Goal: Task Accomplishment & Management: Contribute content

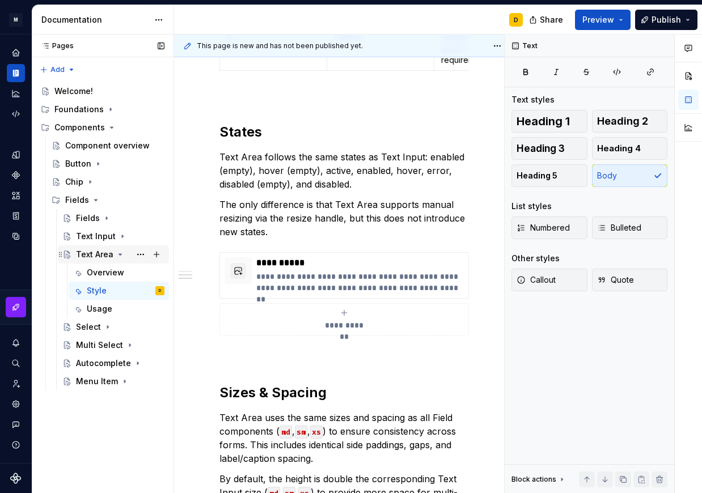
click at [119, 254] on icon "Page tree" at bounding box center [120, 254] width 3 height 1
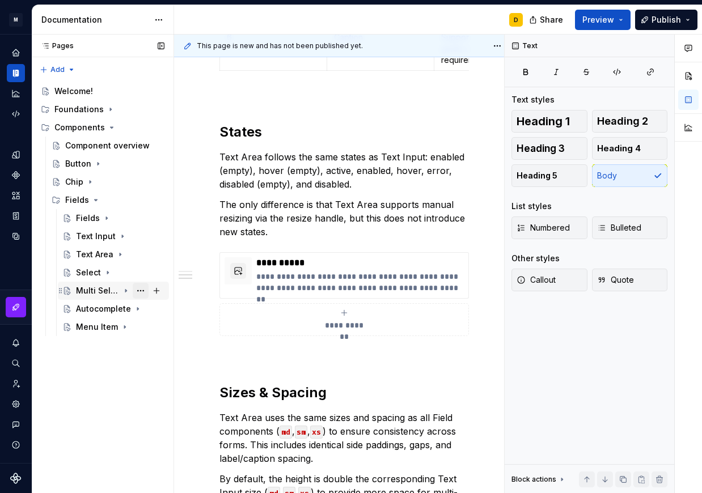
click at [138, 289] on button "Page tree" at bounding box center [141, 291] width 16 height 16
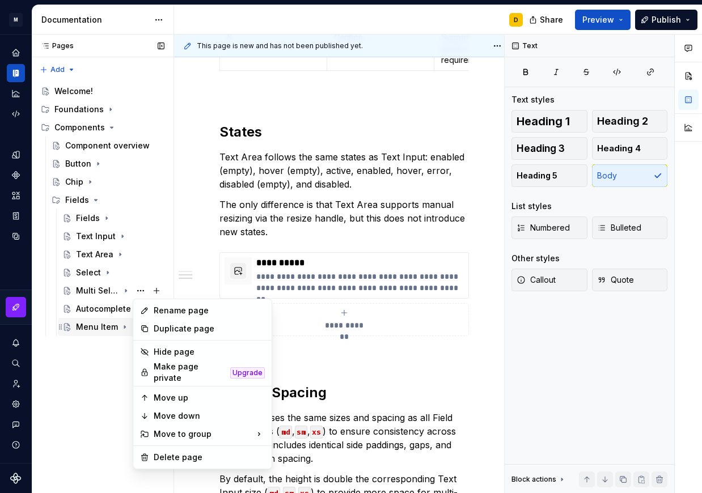
click at [84, 355] on div "Pages Pages Add Accessibility guide for tree Page tree. Navigate the tree with …" at bounding box center [103, 264] width 142 height 459
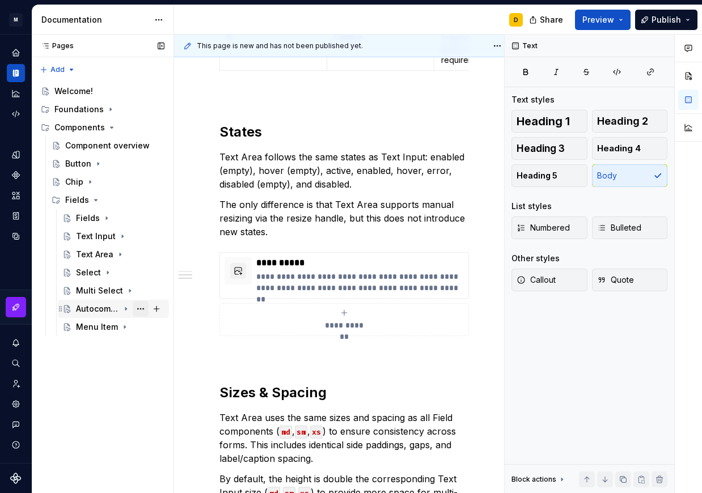
click at [141, 310] on button "Page tree" at bounding box center [141, 309] width 16 height 16
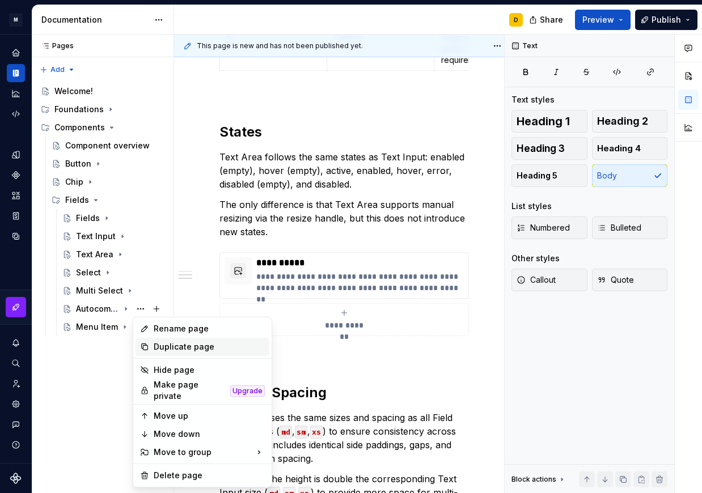
click at [165, 349] on div "Duplicate page" at bounding box center [209, 346] width 111 height 11
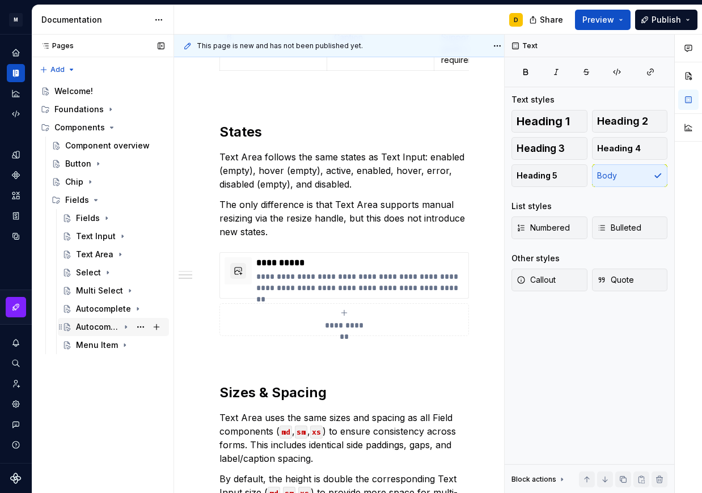
click at [101, 325] on div "Autocomplete" at bounding box center [97, 326] width 43 height 11
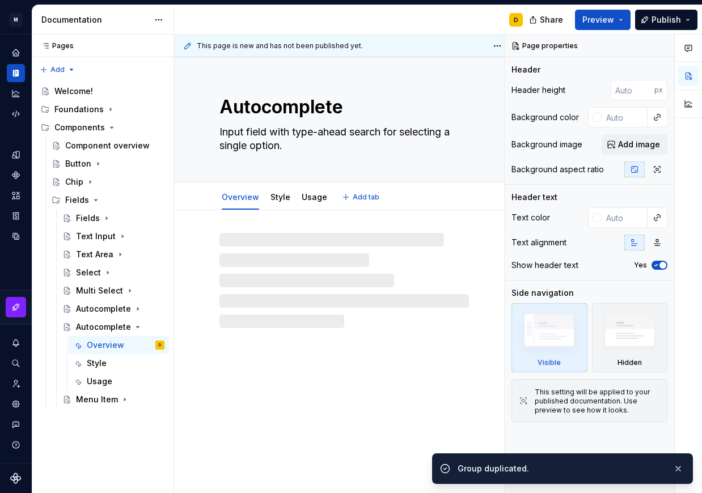
click at [269, 114] on textarea "Autocomplete" at bounding box center [341, 106] width 249 height 27
type textarea "*"
type textarea "Com"
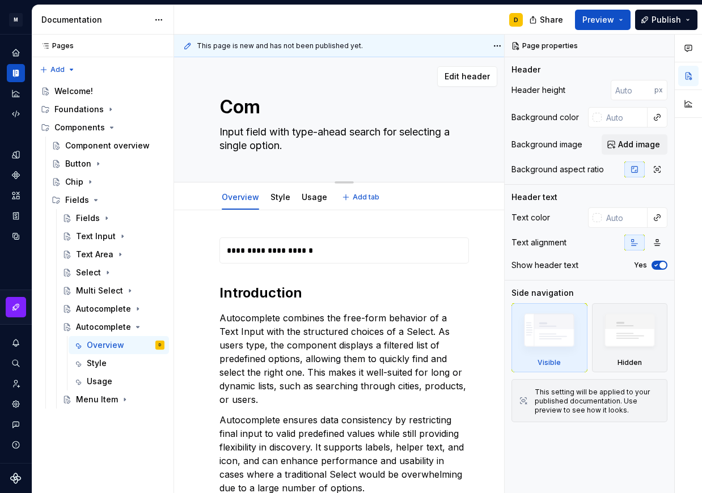
type textarea "*"
type textarea "Comb"
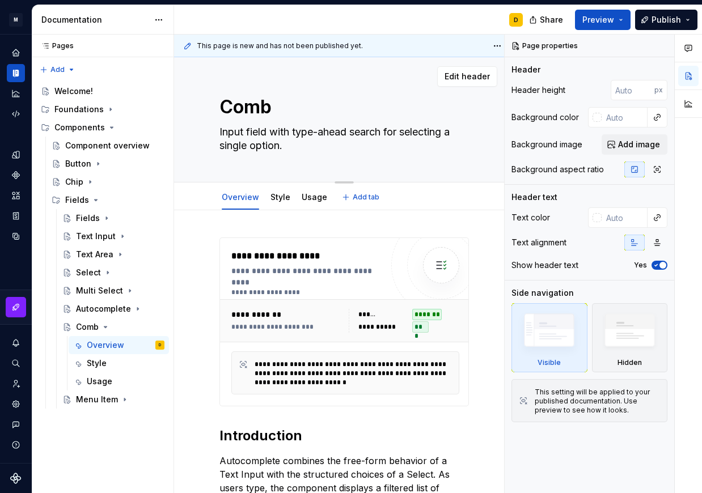
type textarea "*"
type textarea "Comb"
type textarea "*"
type textarea "Comb"
type textarea "*"
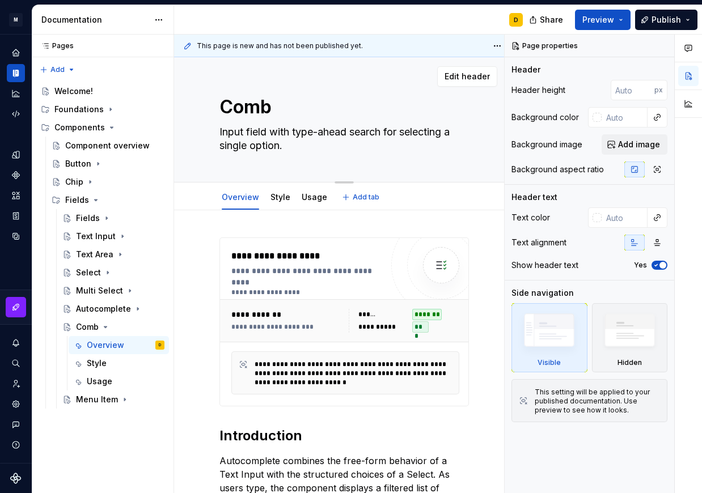
type textarea "Combo"
type textarea "*"
type textarea "Combo"
type textarea "*"
type textarea "Combo In"
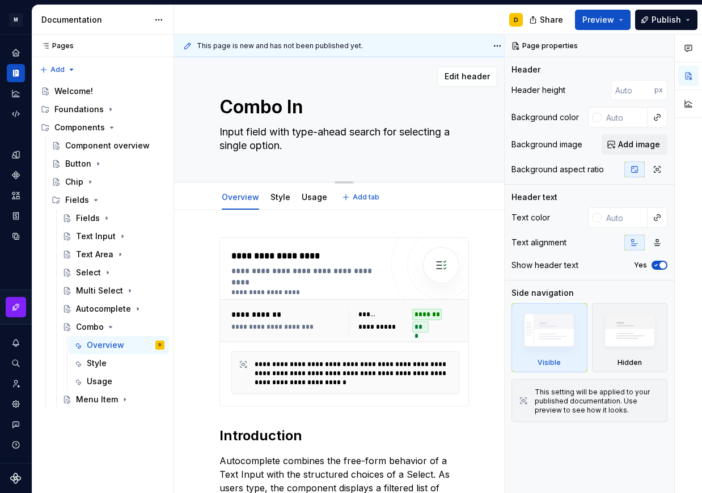
type textarea "*"
type textarea "Combo Inp"
type textarea "*"
type textarea "Combo Inpu"
type textarea "*"
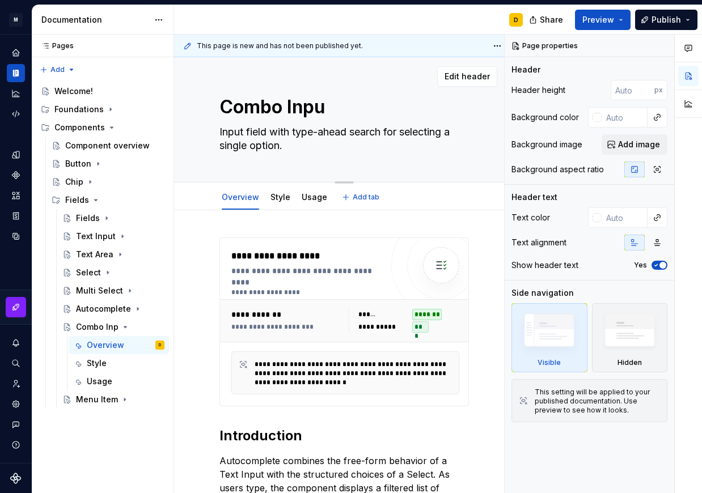
type textarea "Combo Input"
type textarea "*"
type textarea "Combo Input"
click at [256, 143] on textarea "Input field with type-ahead search for selecting a single option." at bounding box center [341, 139] width 249 height 32
paste textarea "A combined input field consisting of a Text Input and a Select dropdown, used f…"
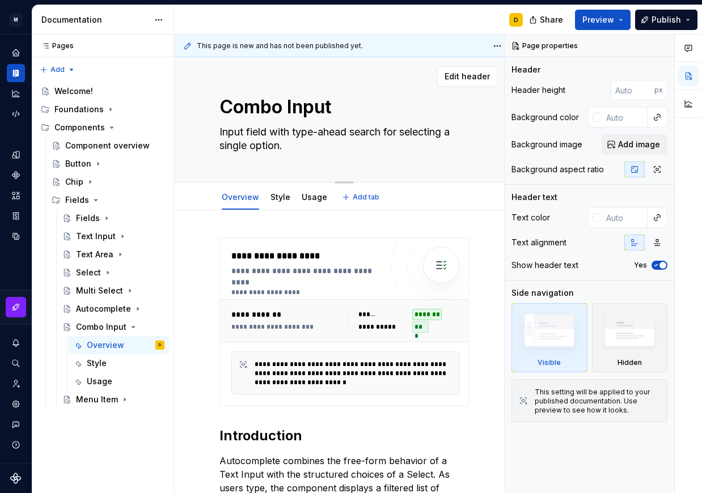
type textarea "*"
type textarea "A combined input field consisting of a Text Input and a Select dropdown, used f…"
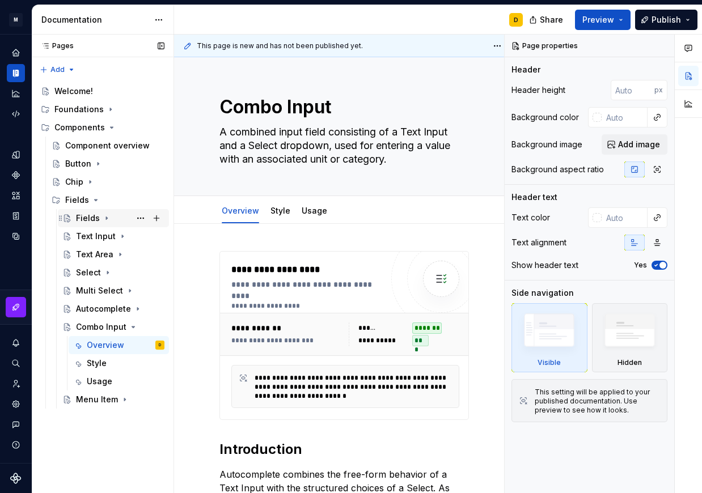
type textarea "*"
type textarea "A combined input field consisting of a Text Input and a Select dropdown, used f…"
click at [15, 169] on div "Components" at bounding box center [16, 175] width 18 height 18
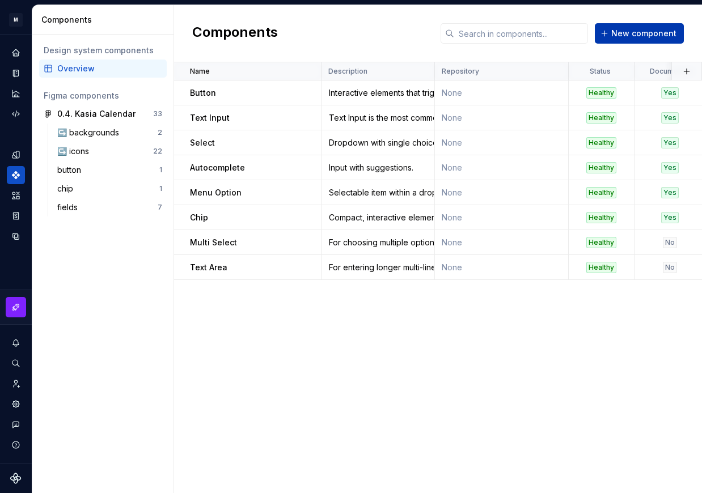
click at [636, 35] on span "New component" at bounding box center [643, 33] width 65 height 11
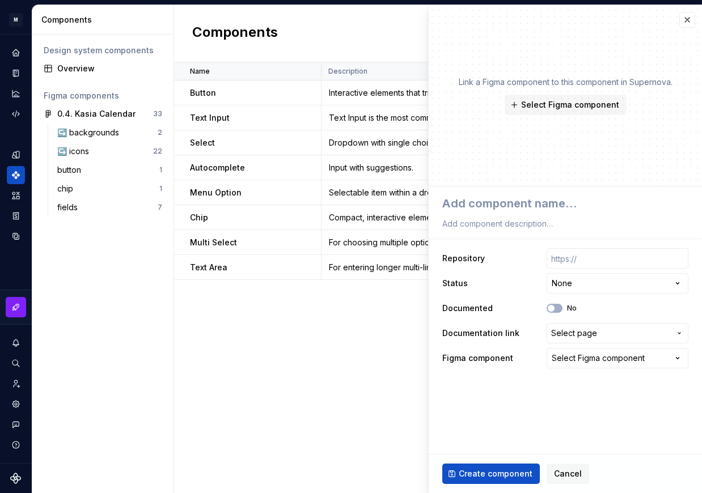
type textarea "*"
type textarea "C"
type textarea "*"
type textarea "Com"
type textarea "*"
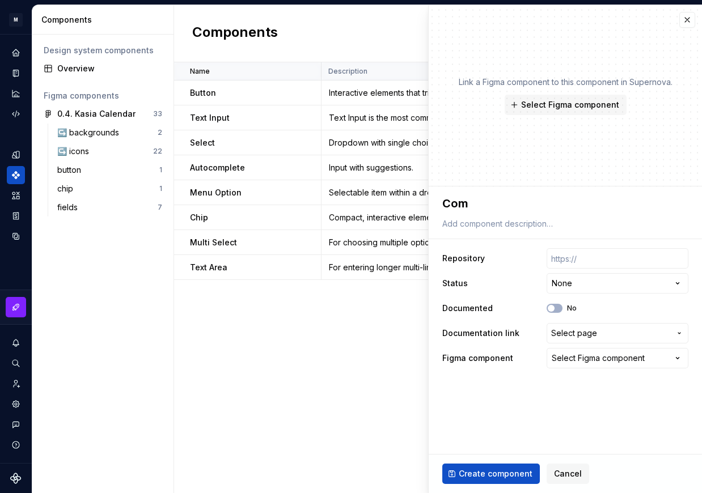
type textarea "Comb"
type textarea "*"
type textarea "Combo"
type textarea "*"
type textarea "Combo"
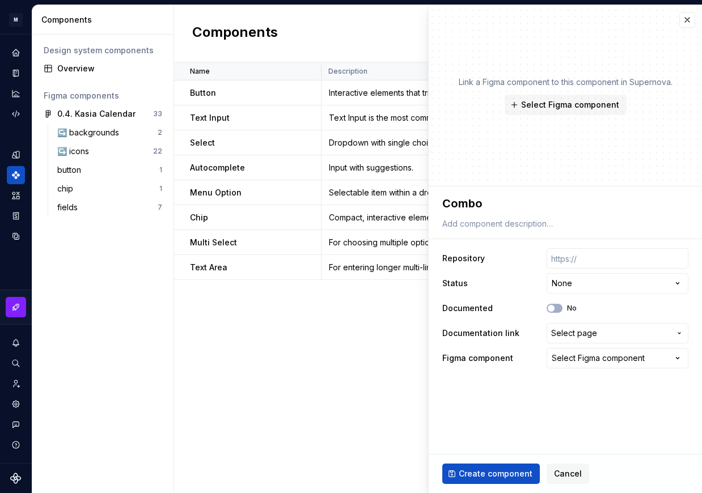
type textarea "*"
type textarea "Combo I"
type textarea "*"
type textarea "Combo In"
type textarea "*"
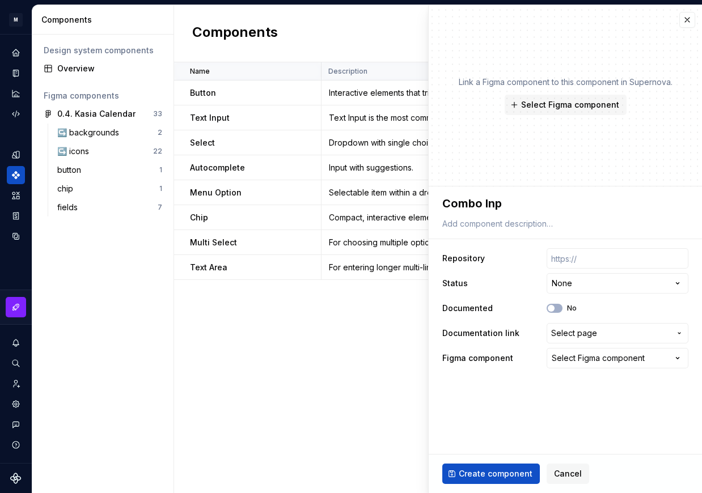
type textarea "Combo Inpu"
type textarea "*"
type textarea "Combo Input"
click at [564, 330] on span "Select page" at bounding box center [574, 333] width 46 height 11
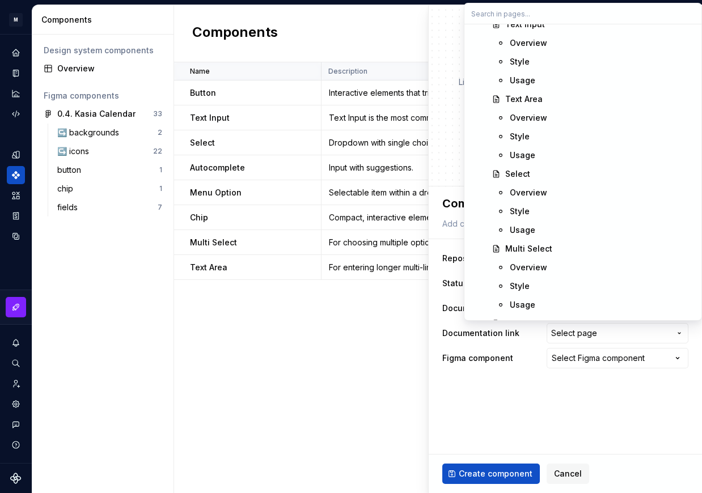
scroll to position [662, 0]
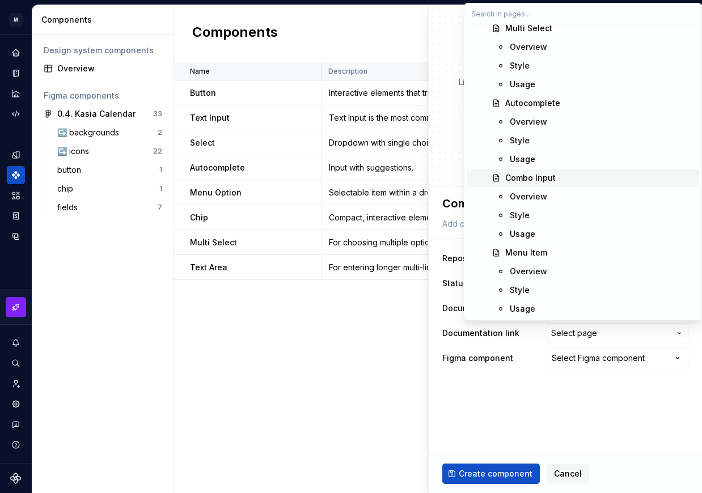
click at [547, 177] on div "Combo Input" at bounding box center [530, 177] width 50 height 11
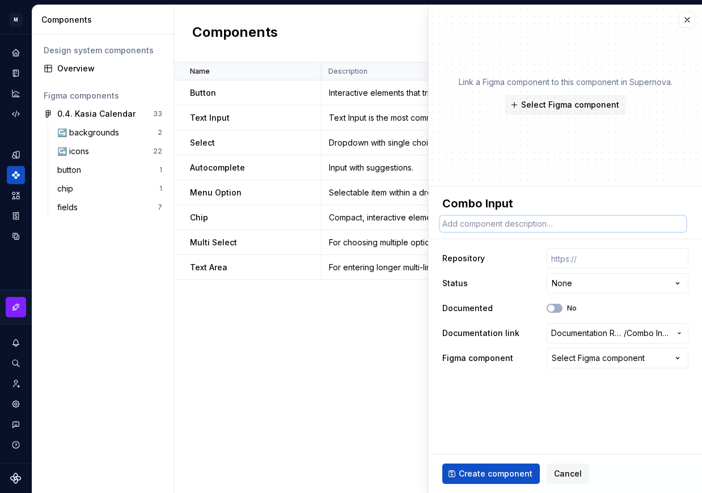
click at [543, 224] on textarea at bounding box center [563, 224] width 246 height 16
paste textarea "A combined input field consisting of a Text Input and a Select dropdown, used f…"
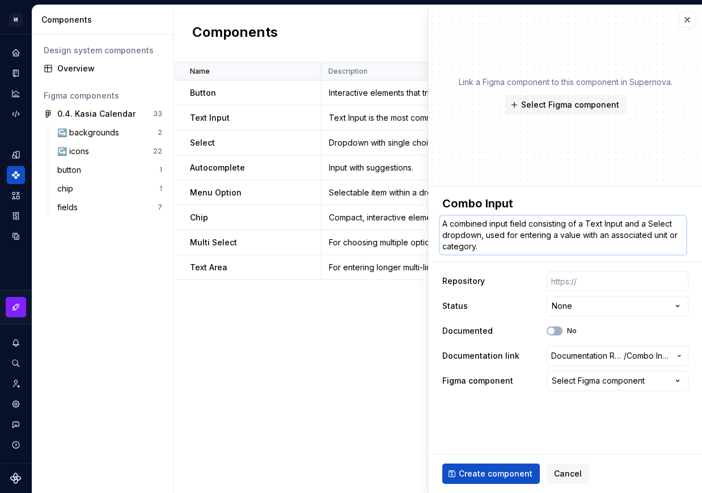
type textarea "*"
type textarea "A combined input field consisting of a Text Input and a Select dropdown, used f…"
click at [547, 107] on span "Select Figma component" at bounding box center [570, 104] width 98 height 11
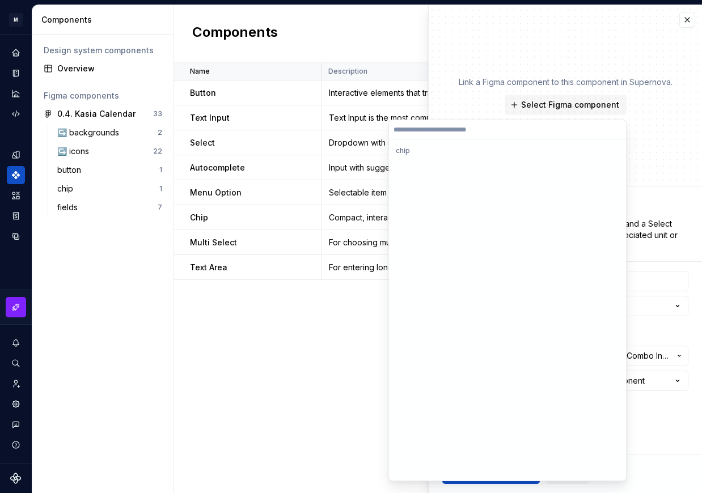
scroll to position [994, 0]
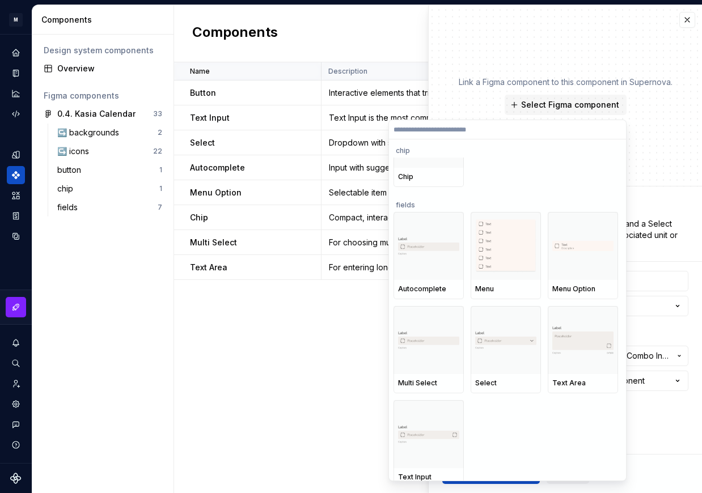
click at [320, 372] on div "Name Description Repository Status Documented Documentation link Figma componen…" at bounding box center [438, 277] width 528 height 431
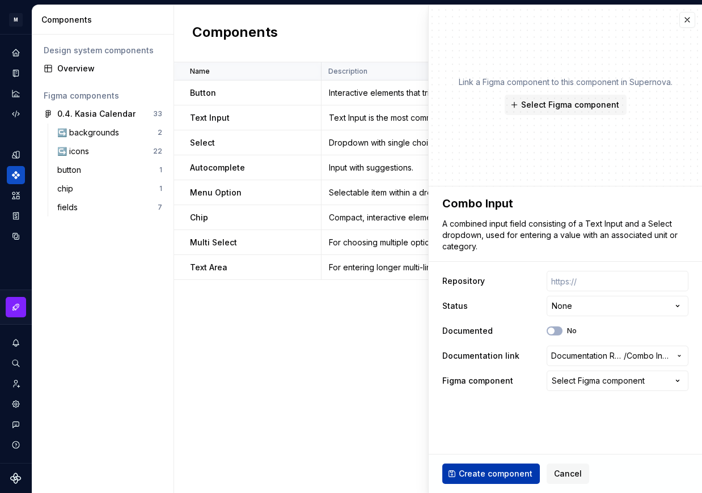
click at [484, 473] on span "Create component" at bounding box center [495, 473] width 74 height 11
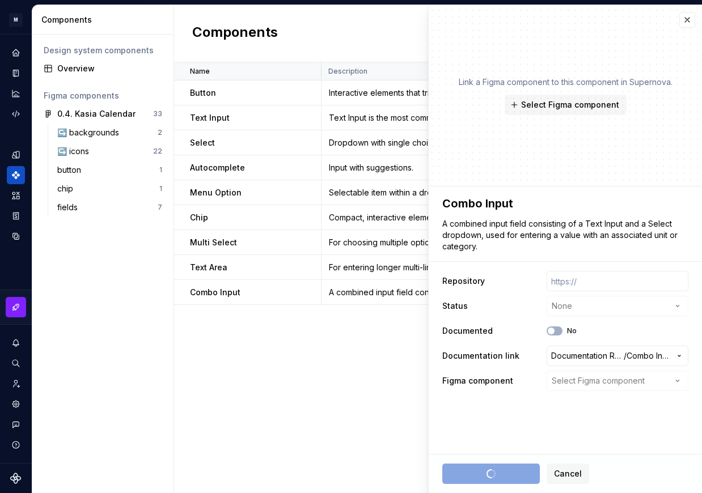
type textarea "*"
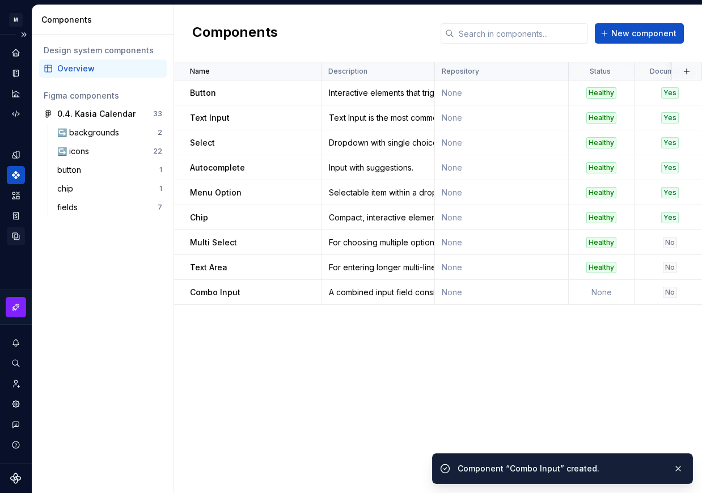
click at [13, 235] on icon "Data sources" at bounding box center [16, 236] width 10 height 10
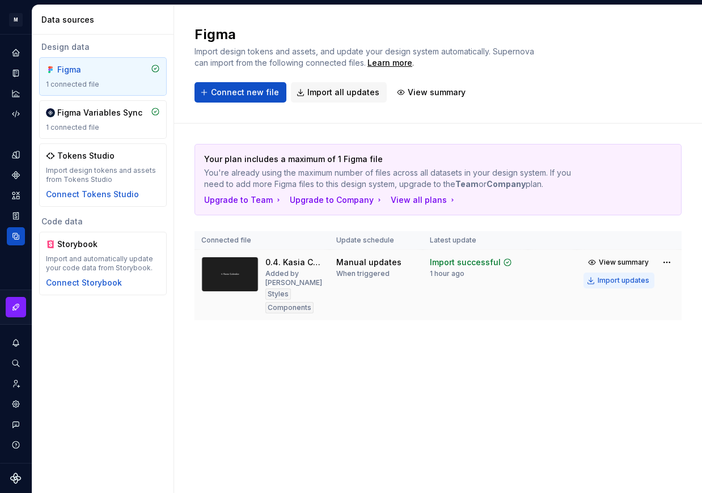
click at [626, 284] on div "Import updates" at bounding box center [623, 280] width 52 height 9
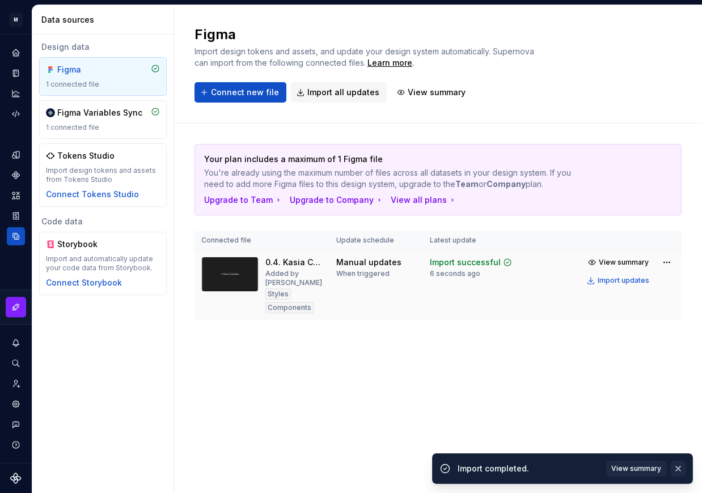
click at [681, 467] on button "button" at bounding box center [677, 469] width 15 height 16
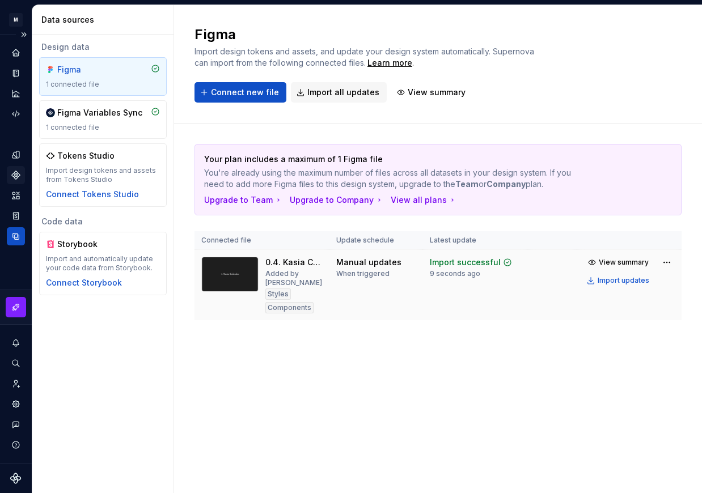
click at [13, 172] on icon "Components" at bounding box center [16, 175] width 10 height 10
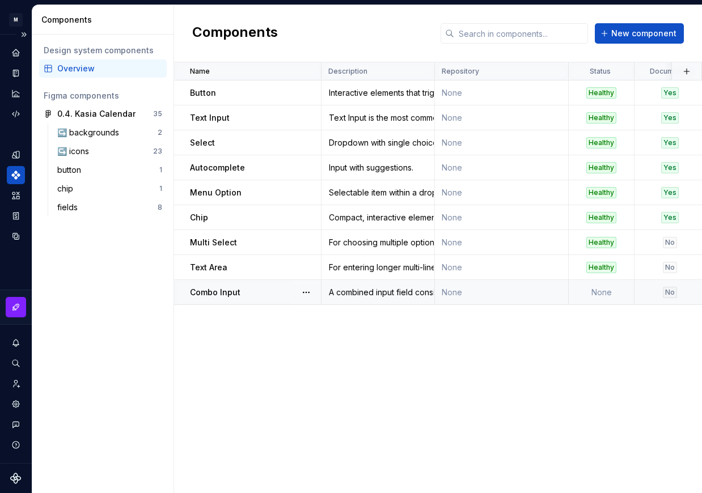
click at [498, 294] on td "None" at bounding box center [502, 292] width 134 height 25
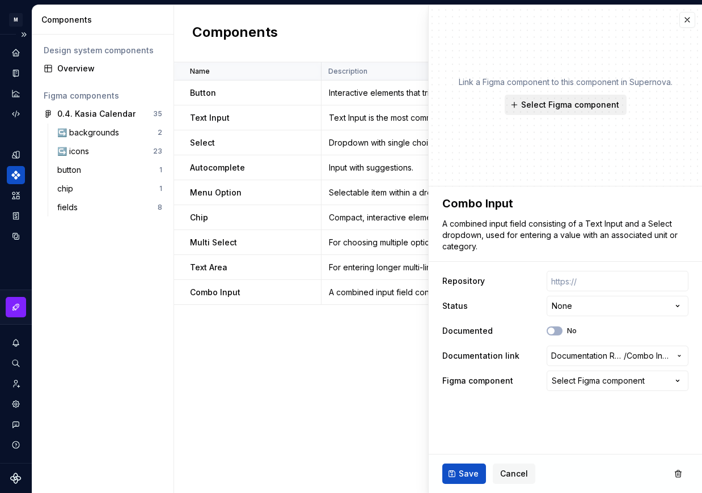
click at [576, 103] on span "Select Figma component" at bounding box center [570, 104] width 98 height 11
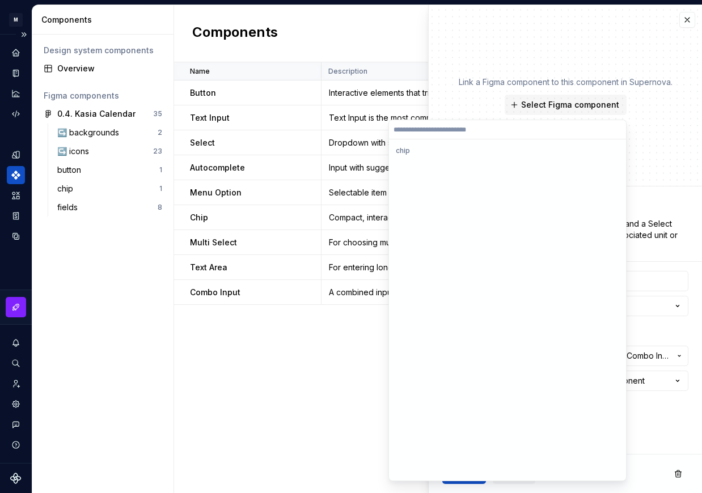
scroll to position [1001, 0]
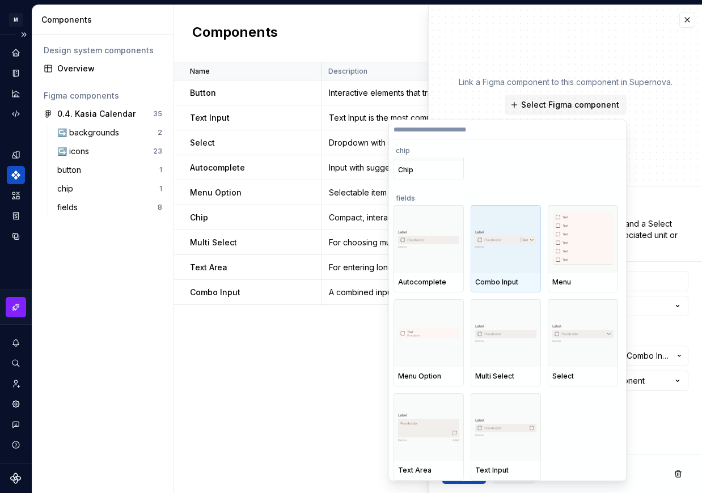
click at [495, 257] on div at bounding box center [505, 239] width 70 height 68
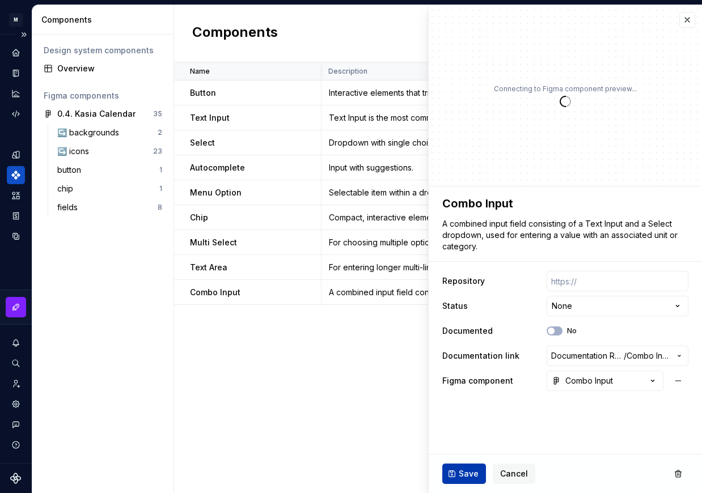
click at [464, 470] on span "Save" at bounding box center [468, 473] width 20 height 11
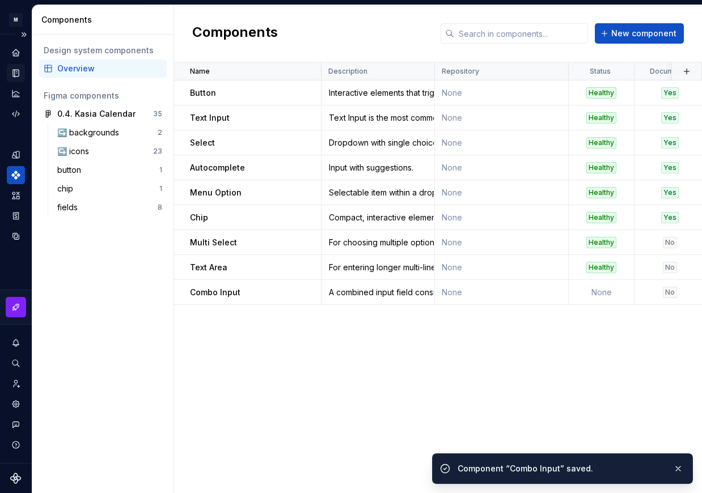
click at [16, 75] on icon "Documentation" at bounding box center [17, 73] width 5 height 6
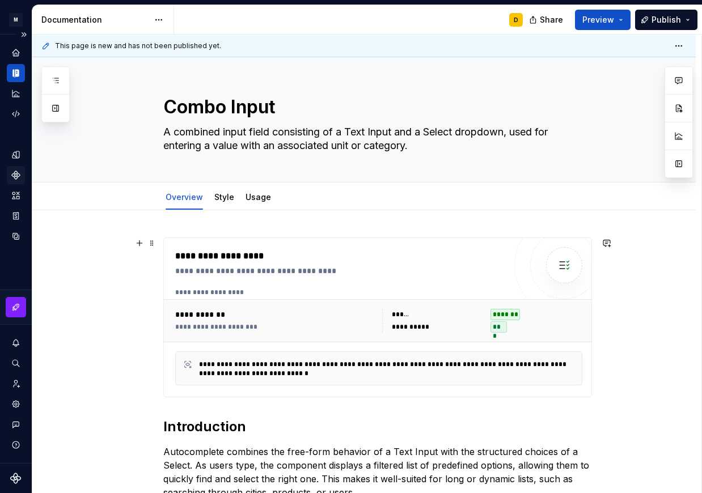
scroll to position [59, 0]
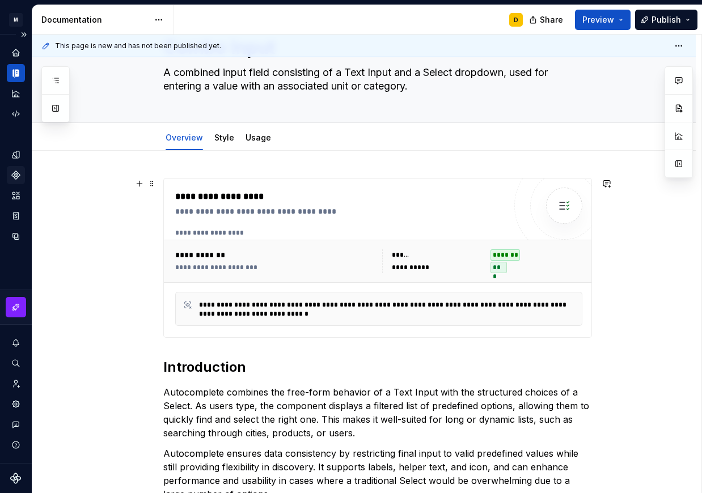
click at [331, 251] on div "**********" at bounding box center [275, 254] width 200 height 11
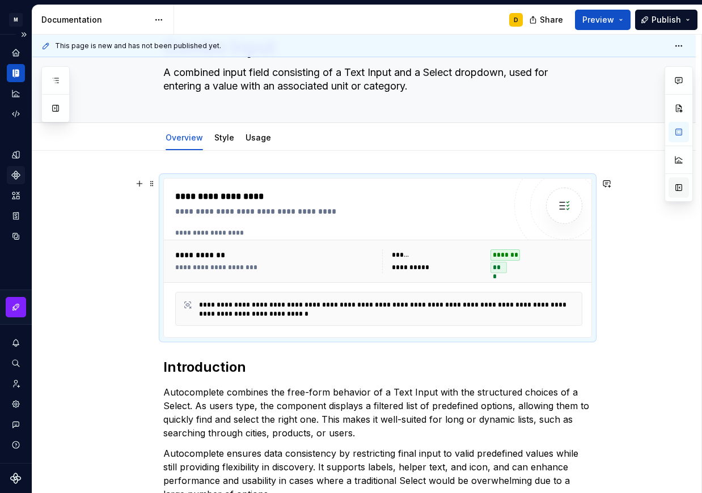
click at [681, 188] on button "button" at bounding box center [678, 187] width 20 height 20
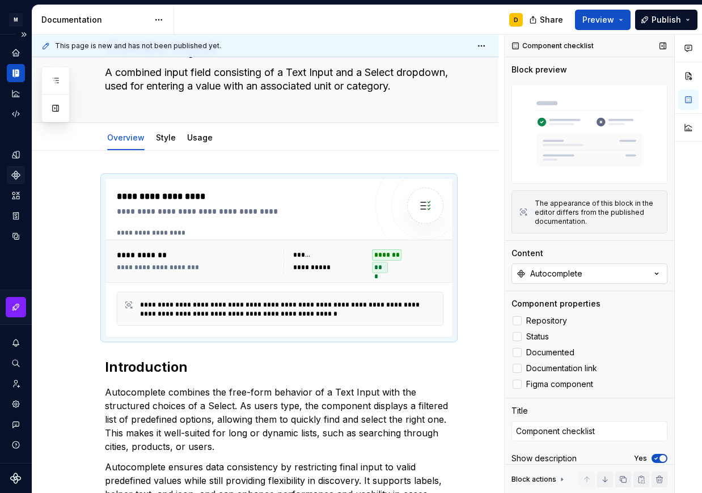
click at [566, 275] on div "Autocomplete" at bounding box center [556, 273] width 52 height 11
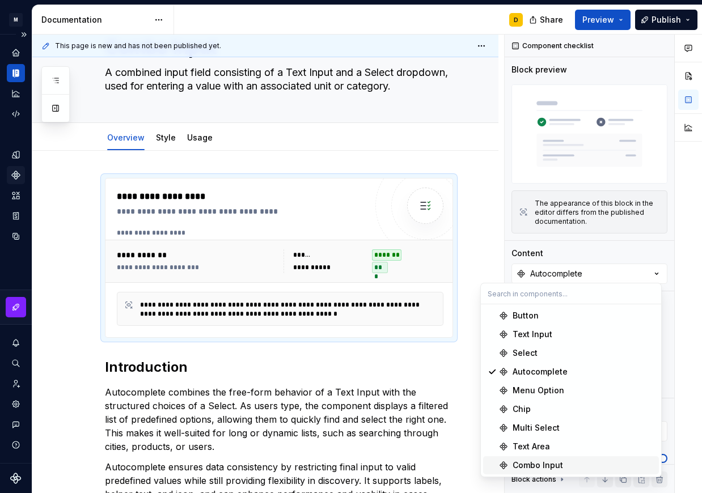
click at [534, 466] on div "Combo Input" at bounding box center [537, 465] width 50 height 11
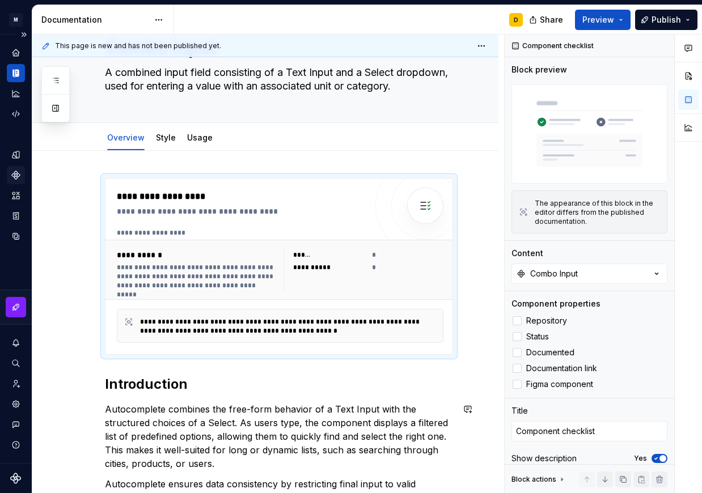
click at [224, 381] on h2 "Introduction" at bounding box center [279, 384] width 348 height 18
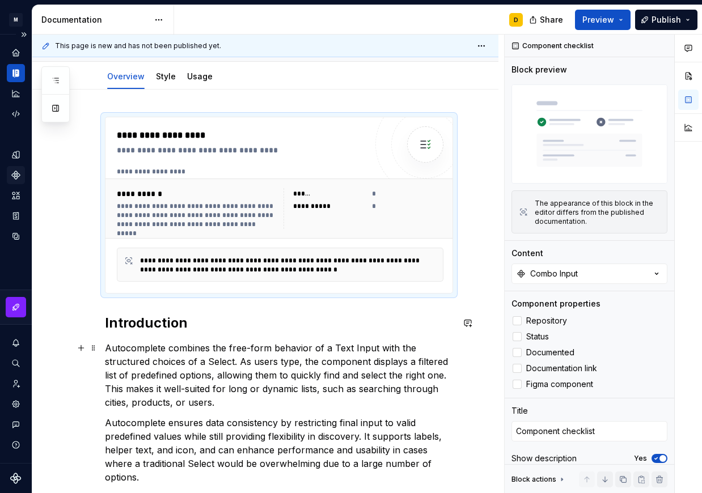
click at [144, 359] on p "Autocomplete combines the free-form behavior of a Text Input with the structure…" at bounding box center [279, 375] width 348 height 68
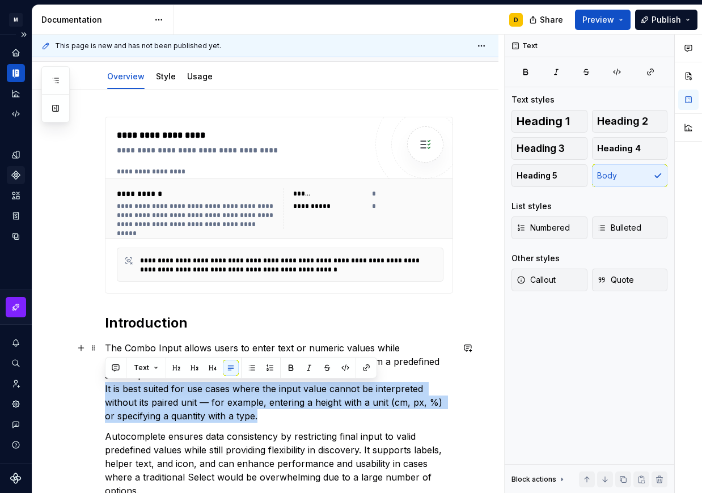
drag, startPoint x: 256, startPoint y: 414, endPoint x: 103, endPoint y: 388, distance: 155.3
click at [103, 388] on div "**********" at bounding box center [265, 420] width 466 height 661
click at [449, 371] on p "The Combo Input allows users to enter text or numeric values while simultaneous…" at bounding box center [279, 382] width 348 height 82
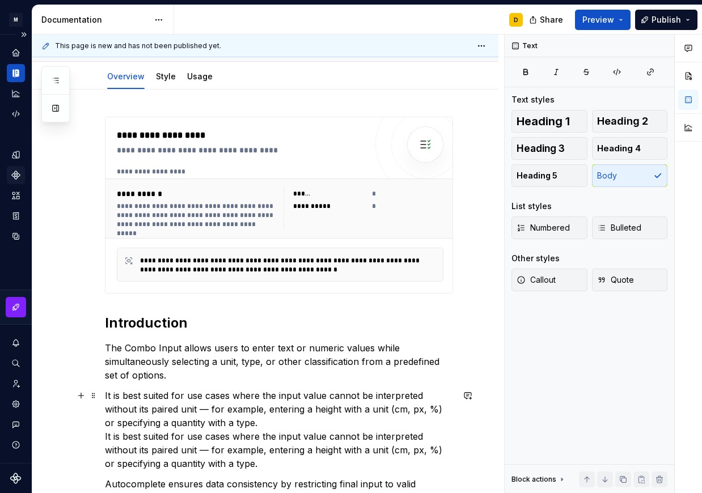
scroll to position [207, 0]
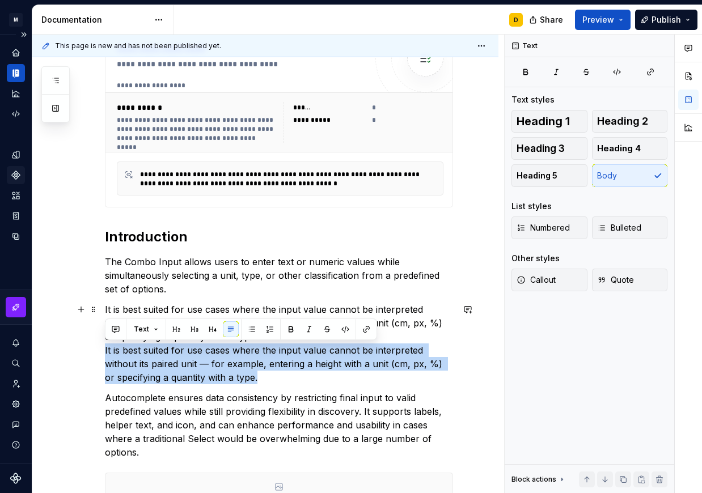
drag, startPoint x: 249, startPoint y: 382, endPoint x: 90, endPoint y: 351, distance: 161.6
click at [90, 351] on div "**********" at bounding box center [265, 357] width 466 height 709
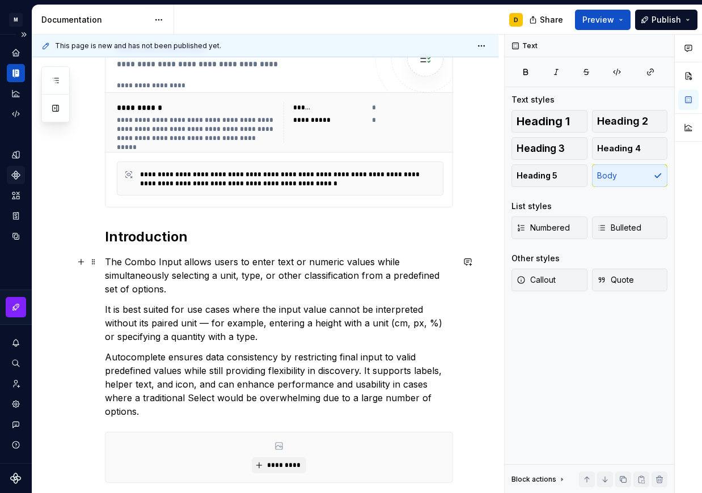
click at [189, 291] on p "The Combo Input allows users to enter text or numeric values while simultaneous…" at bounding box center [279, 275] width 348 height 41
click at [270, 337] on p "It is best suited for use cases where the input value cannot be interpreted wit…" at bounding box center [279, 323] width 348 height 41
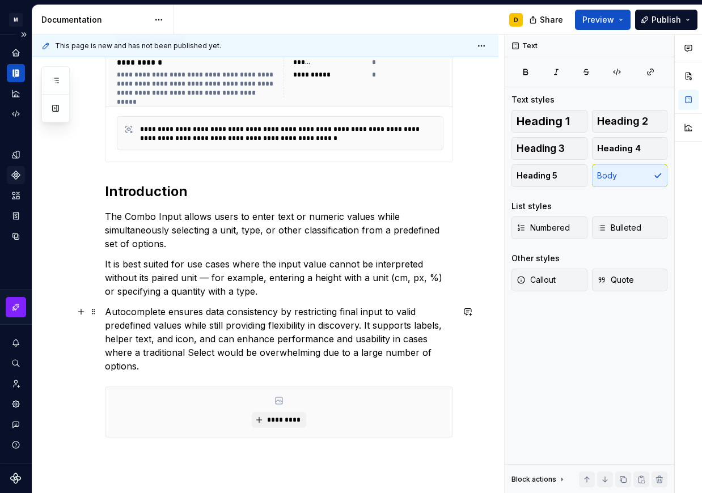
scroll to position [266, 0]
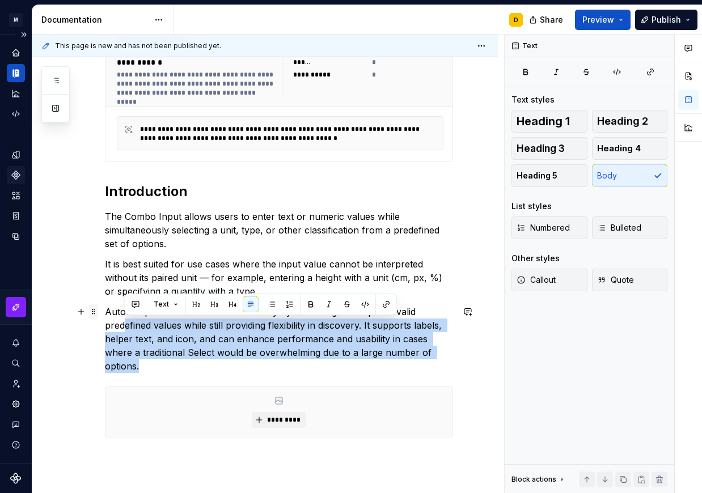
drag, startPoint x: 152, startPoint y: 363, endPoint x: 96, endPoint y: 313, distance: 74.6
click at [105, 313] on div "**********" at bounding box center [279, 231] width 348 height 493
click at [147, 371] on p "Autocomplete ensures data consistency by restricting final input to valid prede…" at bounding box center [279, 339] width 348 height 68
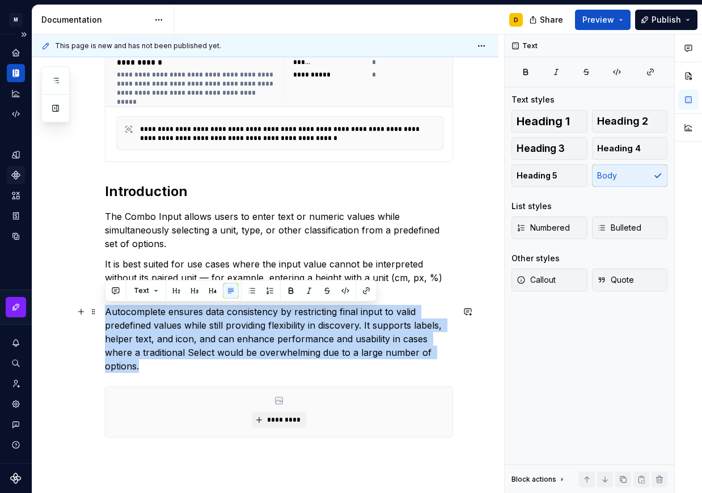
drag, startPoint x: 144, startPoint y: 362, endPoint x: 107, endPoint y: 309, distance: 64.9
click at [107, 309] on p "Autocomplete ensures data consistency by restricting final input to valid prede…" at bounding box center [279, 339] width 348 height 68
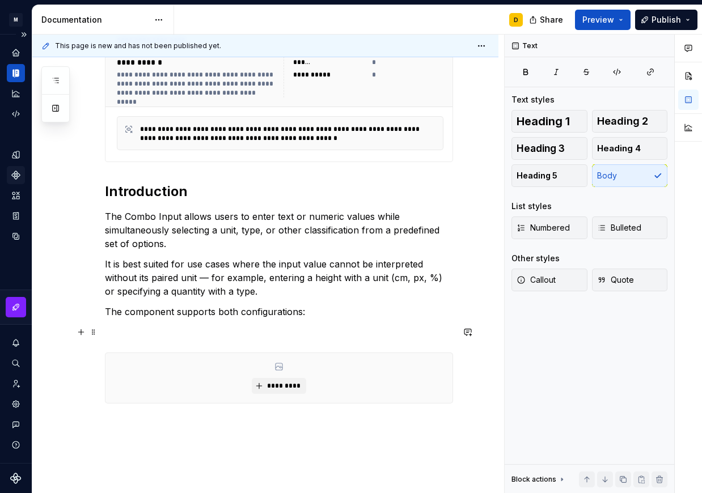
click at [225, 325] on p at bounding box center [279, 332] width 348 height 14
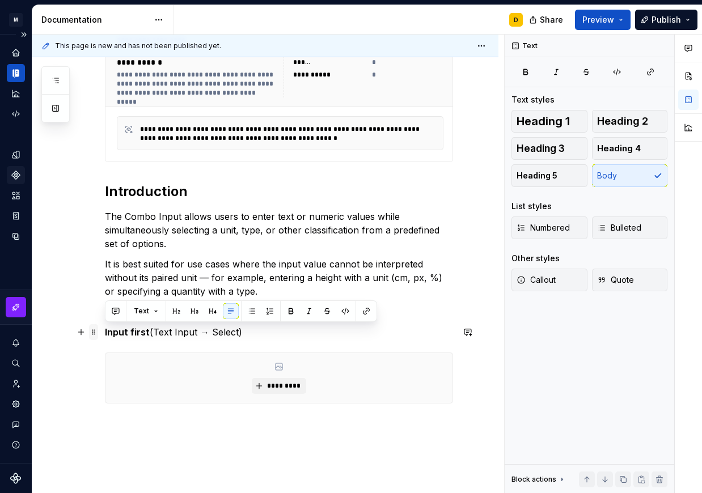
drag, startPoint x: 244, startPoint y: 328, endPoint x: 96, endPoint y: 328, distance: 147.9
click at [105, 328] on div "**********" at bounding box center [279, 214] width 348 height 459
click at [248, 311] on button "button" at bounding box center [252, 311] width 16 height 16
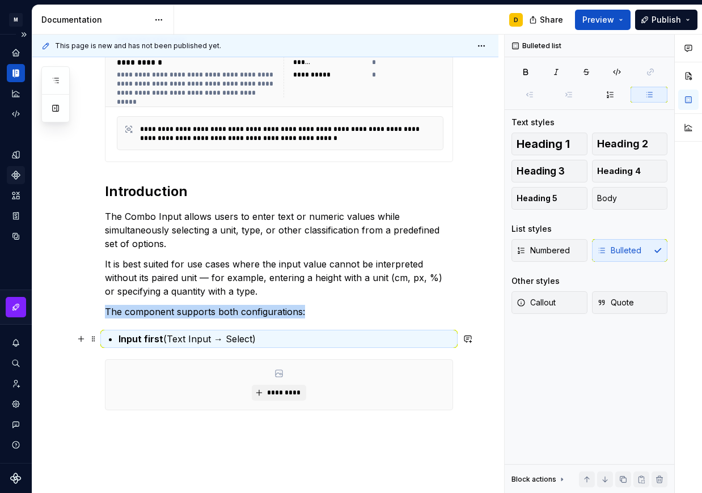
click at [267, 339] on p "Input first (Text Input → Select)" at bounding box center [285, 339] width 334 height 14
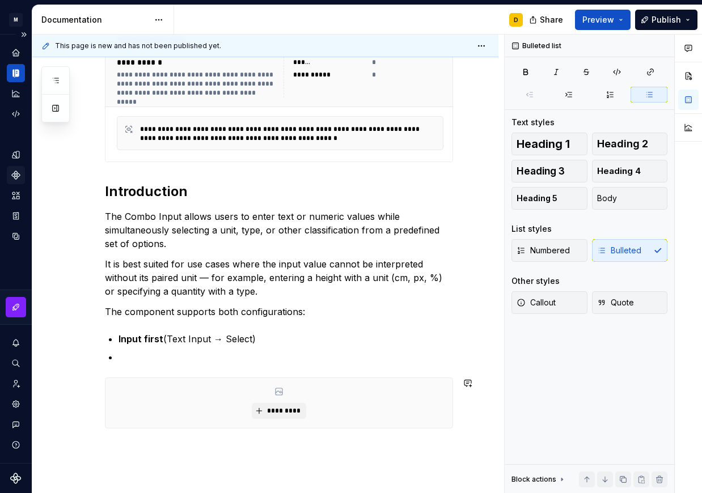
click at [184, 356] on p at bounding box center [285, 357] width 334 height 14
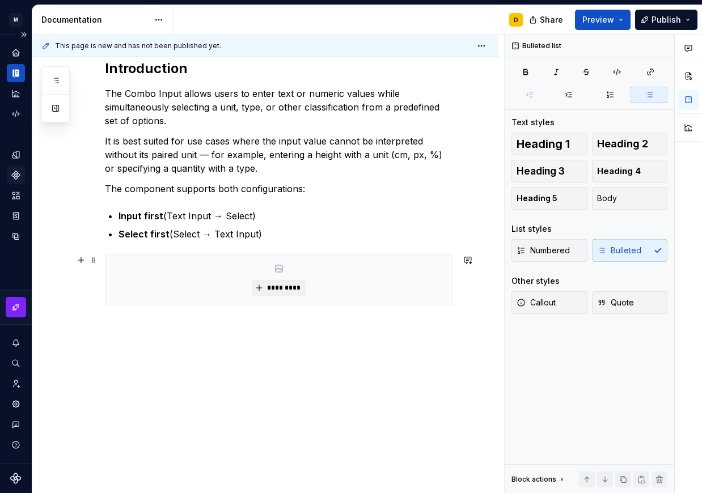
scroll to position [389, 0]
click at [265, 235] on p "Select first (Select → Text Input)" at bounding box center [285, 234] width 334 height 14
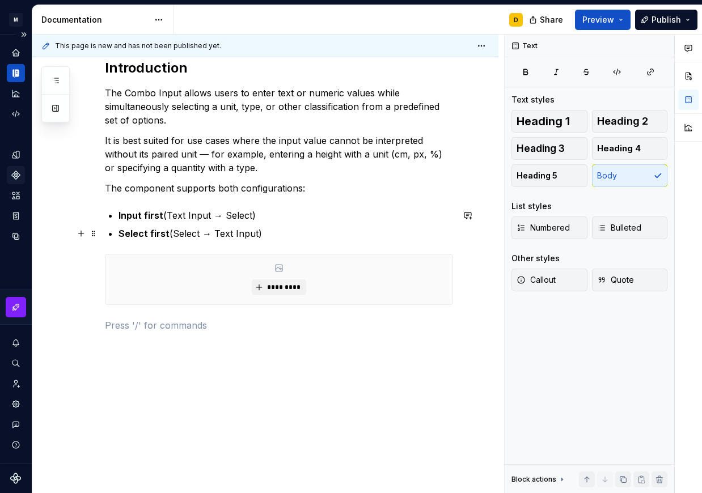
click at [290, 231] on p "Select first (Select → Text Input)" at bounding box center [285, 234] width 334 height 14
click at [176, 256] on p at bounding box center [279, 261] width 348 height 14
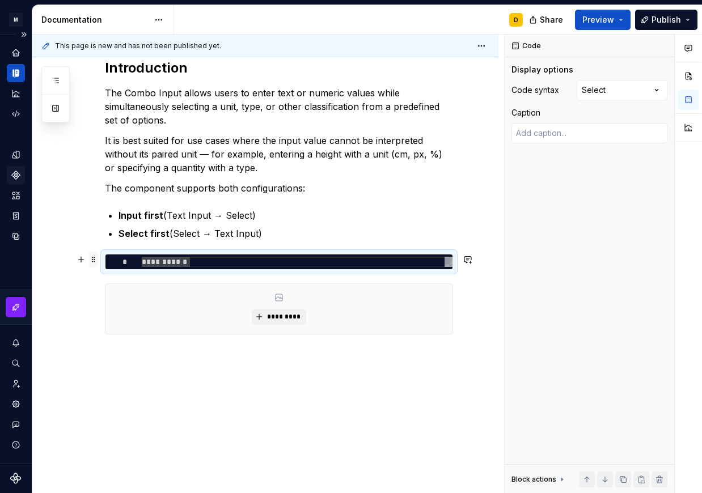
click at [95, 261] on span at bounding box center [93, 260] width 9 height 16
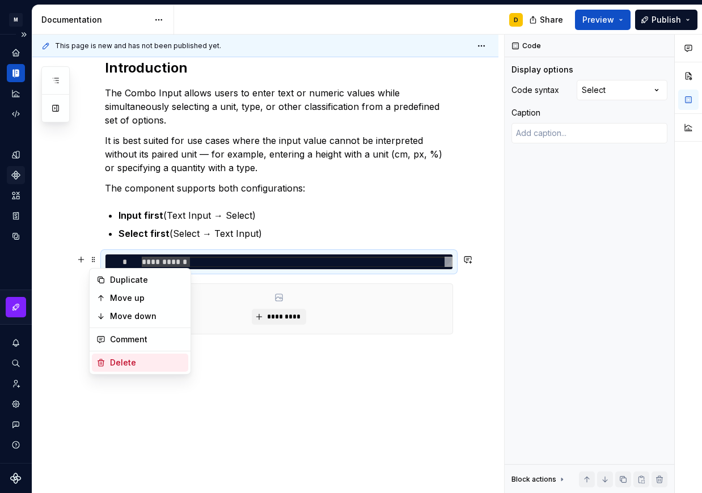
click at [121, 363] on div "Delete" at bounding box center [147, 362] width 74 height 11
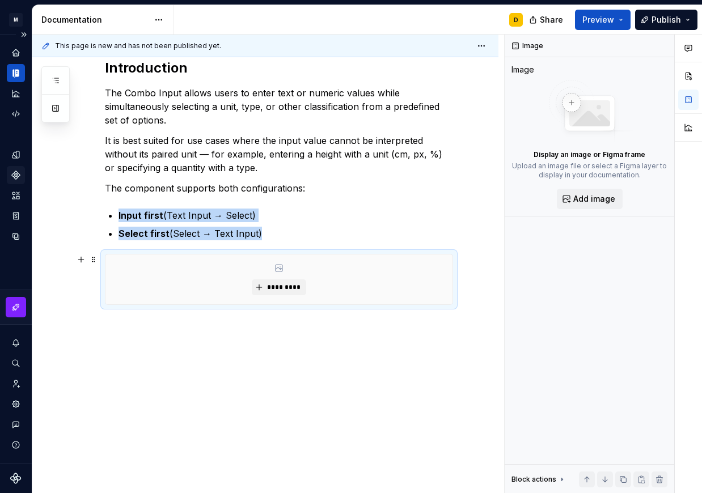
click at [272, 226] on ul "Input first (Text Input → Select) Select first (Select → Text Input)" at bounding box center [285, 225] width 334 height 32
type textarea "*"
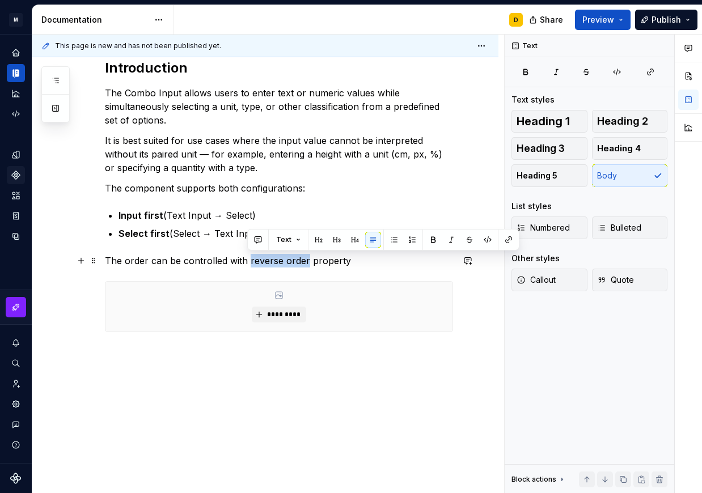
drag, startPoint x: 303, startPoint y: 260, endPoint x: 246, endPoint y: 258, distance: 56.7
click at [246, 258] on p "The order can be controlled with reverse order property" at bounding box center [279, 261] width 348 height 14
click at [490, 240] on button "button" at bounding box center [487, 240] width 16 height 16
click at [386, 271] on div "**********" at bounding box center [279, 111] width 348 height 498
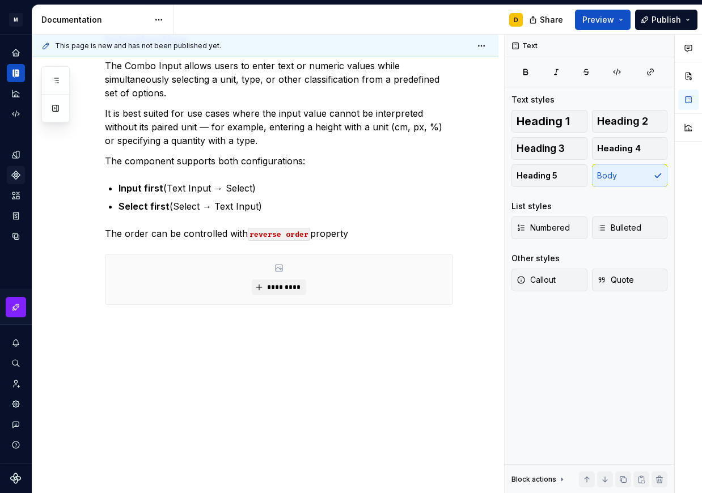
scroll to position [0, 0]
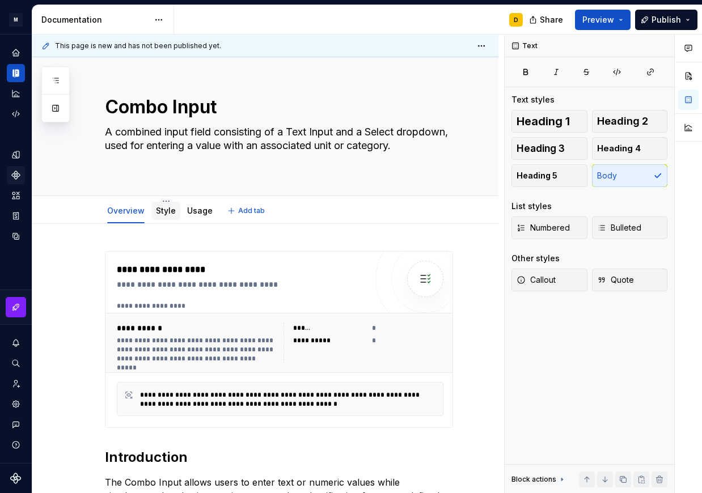
click at [165, 209] on link "Style" at bounding box center [166, 211] width 20 height 10
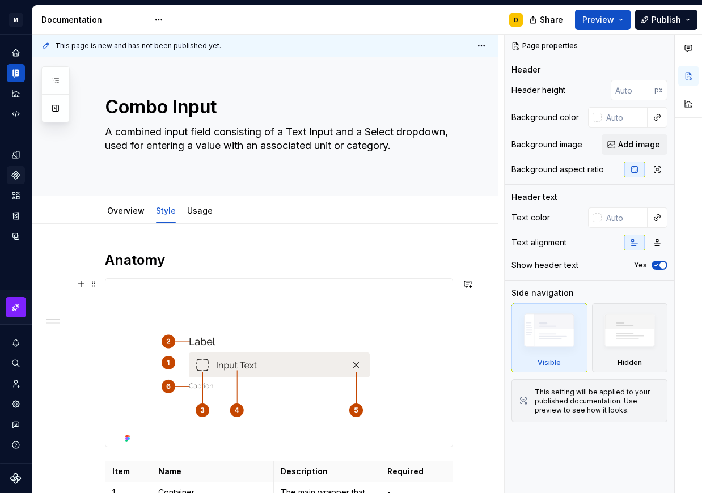
click at [277, 350] on img at bounding box center [279, 363] width 317 height 168
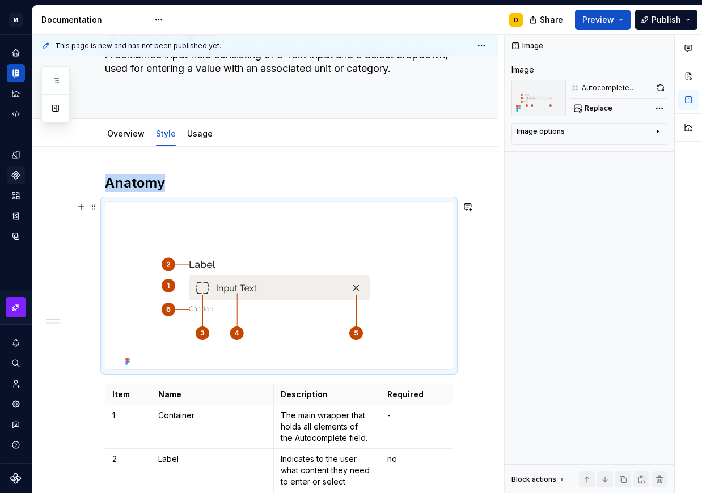
scroll to position [76, 0]
click at [595, 108] on span "Replace" at bounding box center [598, 108] width 28 height 9
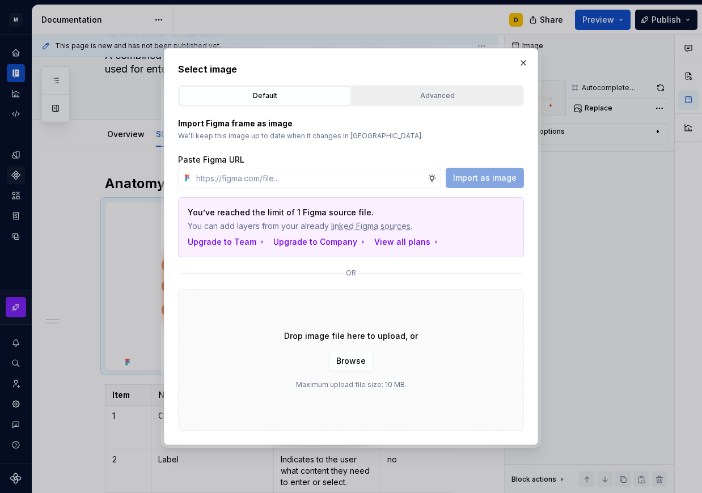
click at [426, 97] on div "Advanced" at bounding box center [436, 95] width 163 height 11
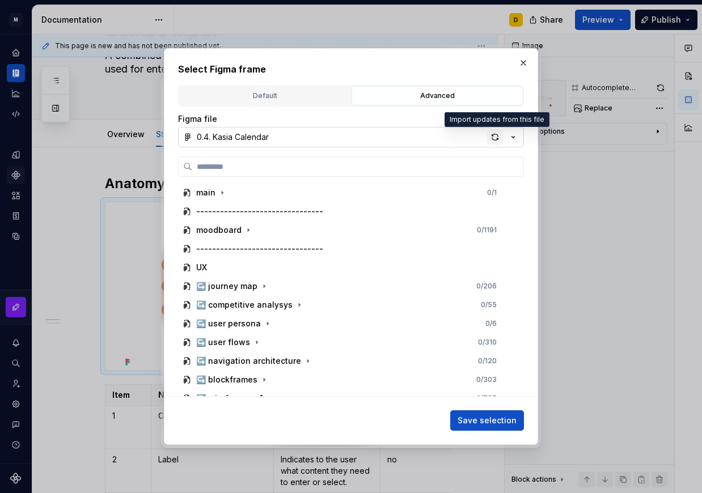
click at [495, 138] on div "button" at bounding box center [495, 137] width 16 height 16
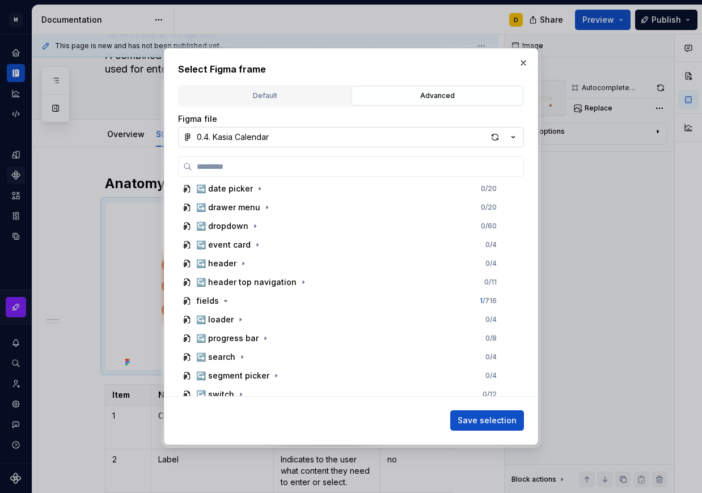
scroll to position [566, 0]
click at [224, 303] on icon "button" at bounding box center [225, 300] width 9 height 9
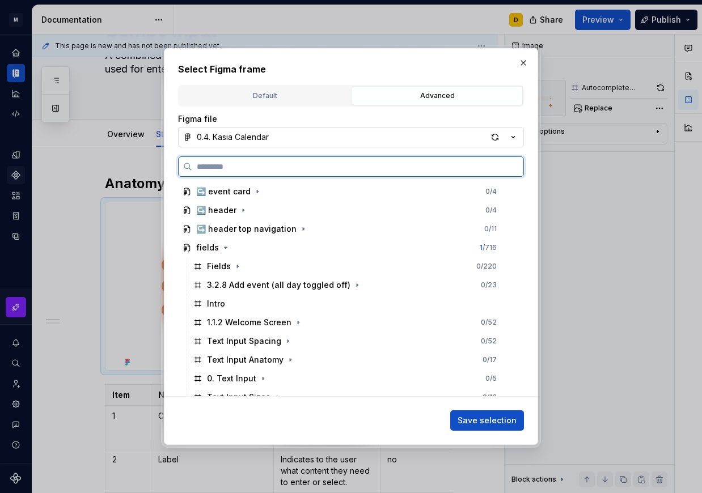
scroll to position [617, 0]
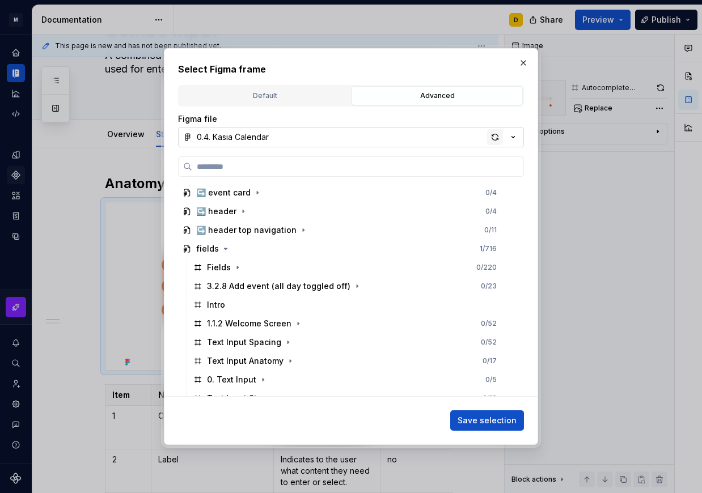
click at [494, 139] on div "button" at bounding box center [495, 137] width 16 height 16
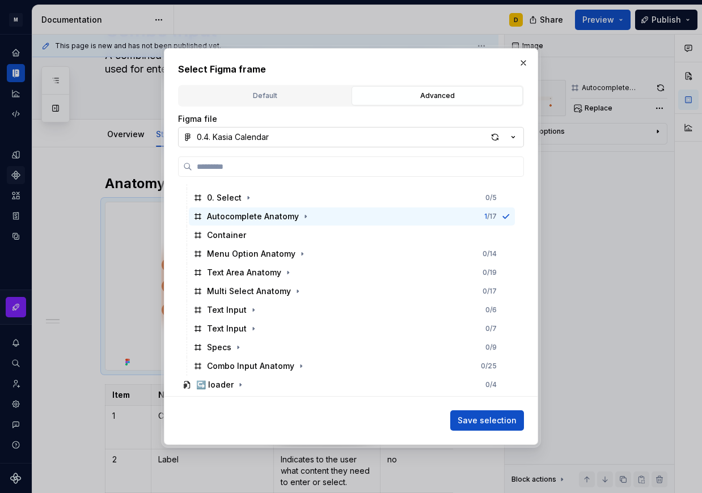
scroll to position [987, 0]
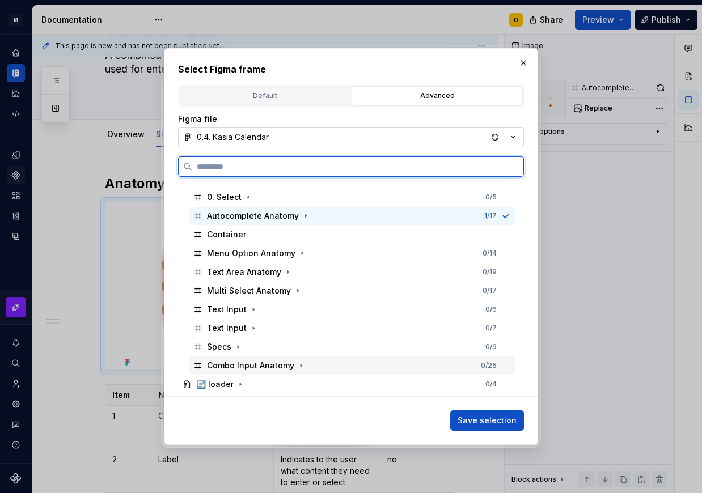
click at [357, 363] on div "Combo Input Anatomy 0 / 25" at bounding box center [352, 365] width 326 height 18
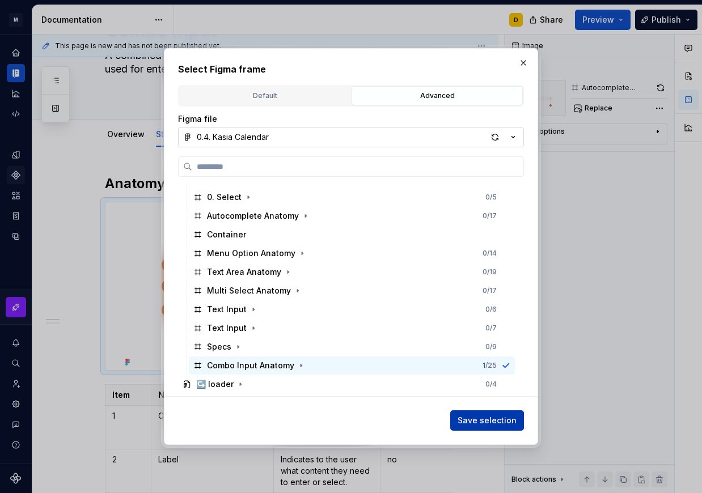
click at [500, 420] on span "Save selection" at bounding box center [486, 420] width 59 height 11
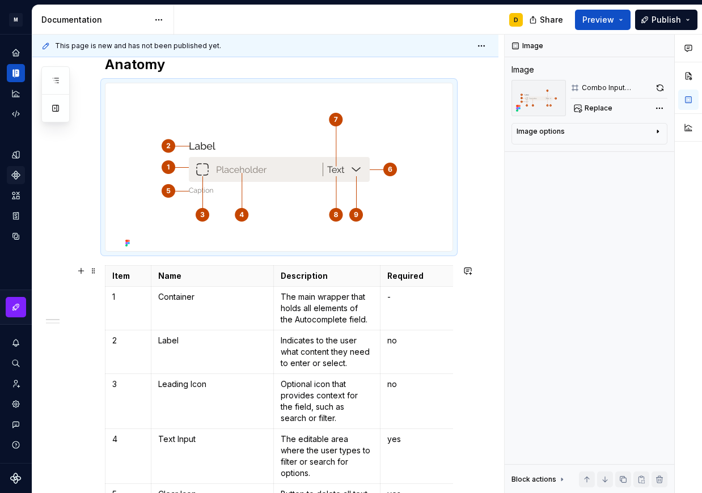
scroll to position [197, 0]
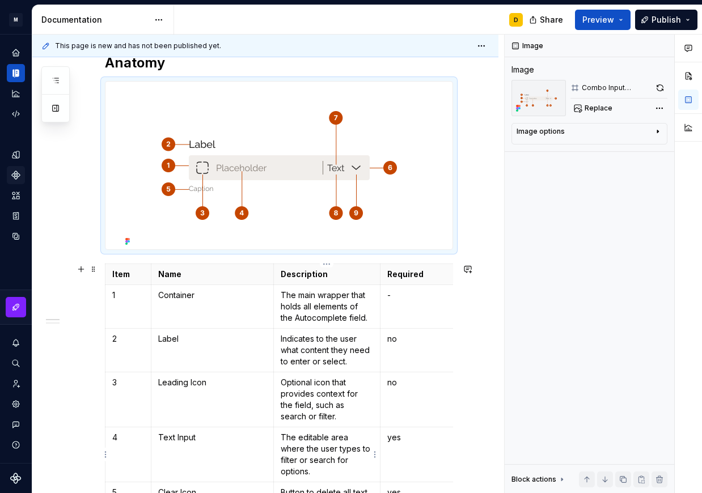
click at [288, 447] on p "The editable area where the user types to filter or search for options." at bounding box center [326, 454] width 93 height 45
type textarea "*"
click at [315, 448] on p "The editable area where the user types to filter or search for options." at bounding box center [326, 454] width 93 height 45
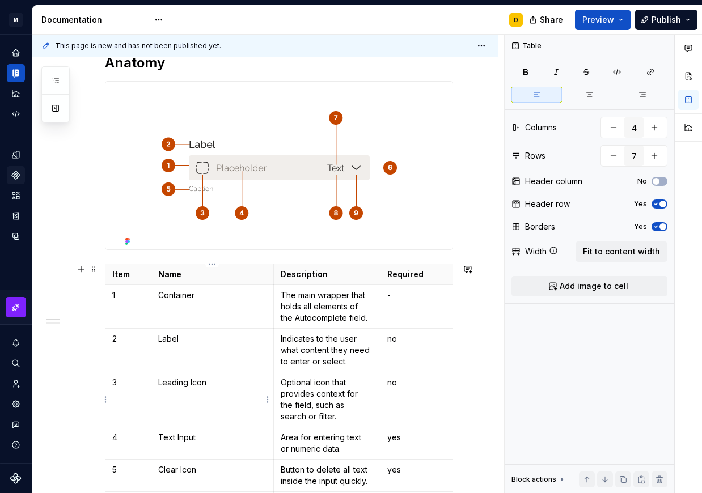
click at [227, 383] on p "Leading Icon" at bounding box center [212, 382] width 108 height 11
click at [211, 401] on td "Leading Icon" at bounding box center [212, 399] width 122 height 55
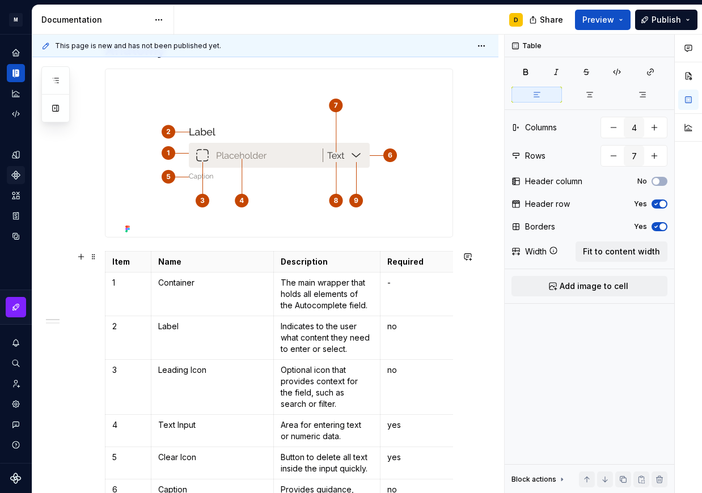
scroll to position [210, 0]
click at [189, 371] on p "Leading Icon" at bounding box center [212, 369] width 108 height 11
click at [296, 386] on p "Optional icon that provides context for the field, such as search or filter." at bounding box center [326, 386] width 93 height 45
click at [318, 385] on p "Optional icon that provides context for the field, such as search or filter." at bounding box center [326, 386] width 93 height 45
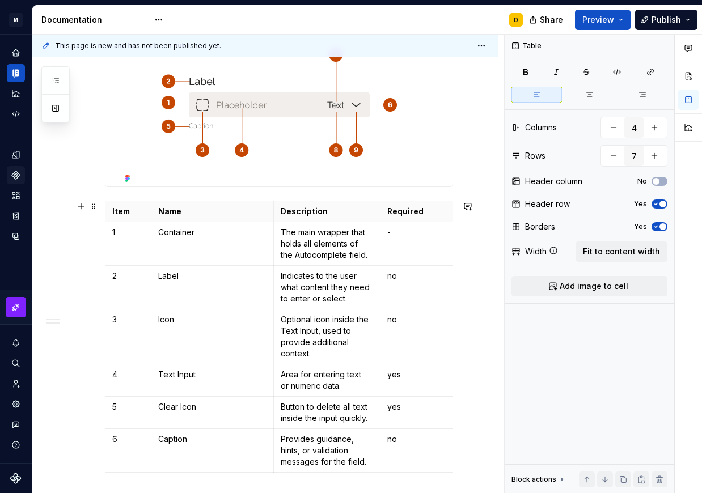
scroll to position [261, 0]
click at [212, 405] on p "Clear Icon" at bounding box center [212, 406] width 108 height 11
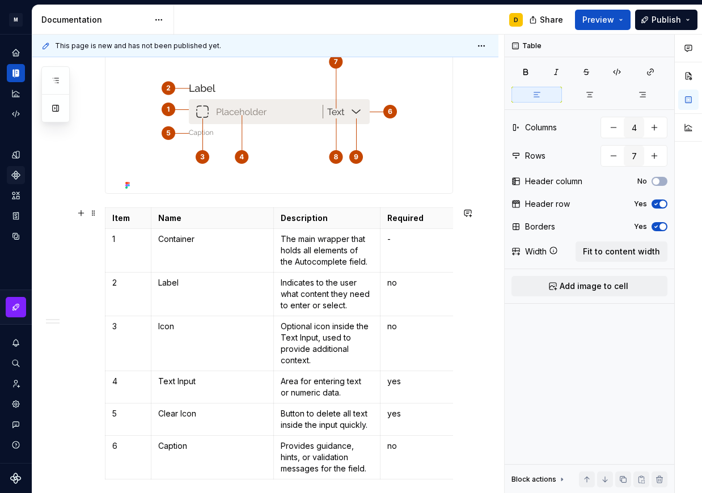
scroll to position [252, 0]
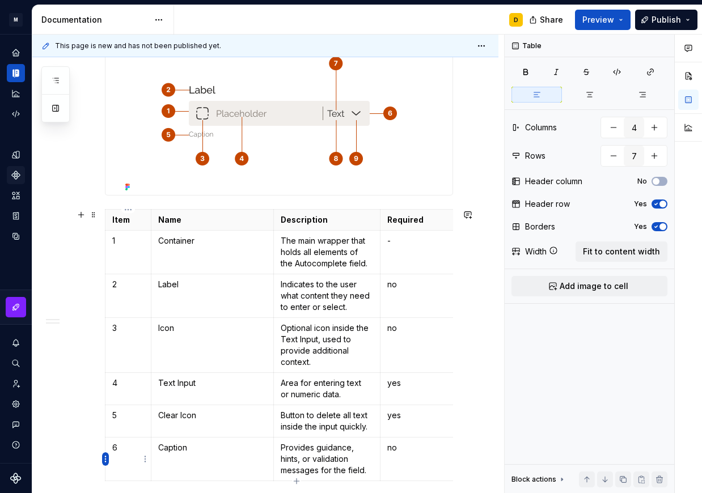
click at [104, 454] on html "M Mi D Design system data Documentation D Share Preview Publish Pages Add Acces…" at bounding box center [351, 246] width 702 height 493
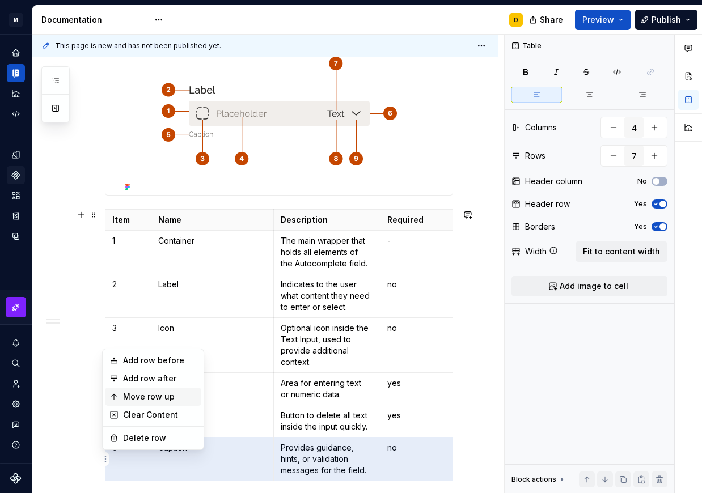
click at [159, 398] on div "Move row up" at bounding box center [160, 396] width 74 height 11
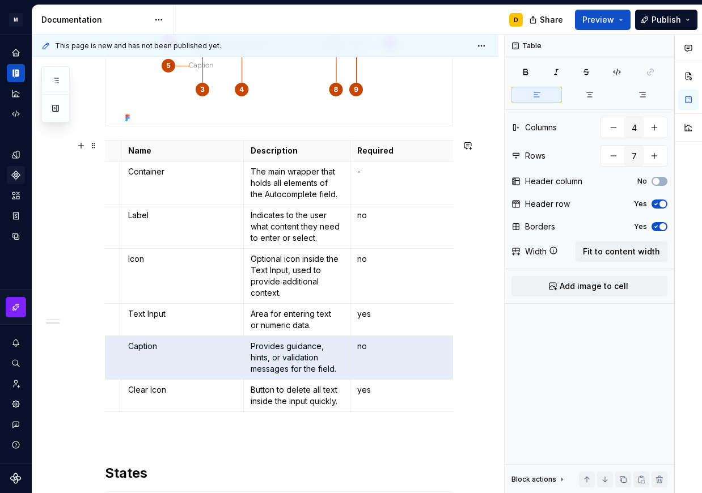
scroll to position [0, 0]
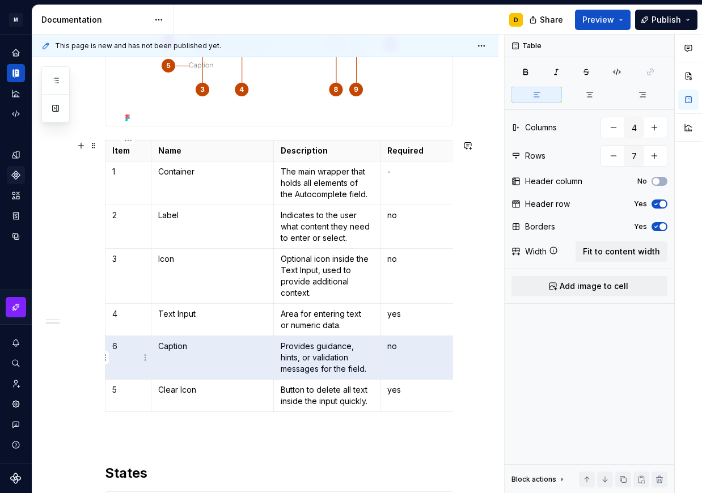
click at [135, 346] on p "6" at bounding box center [128, 346] width 32 height 11
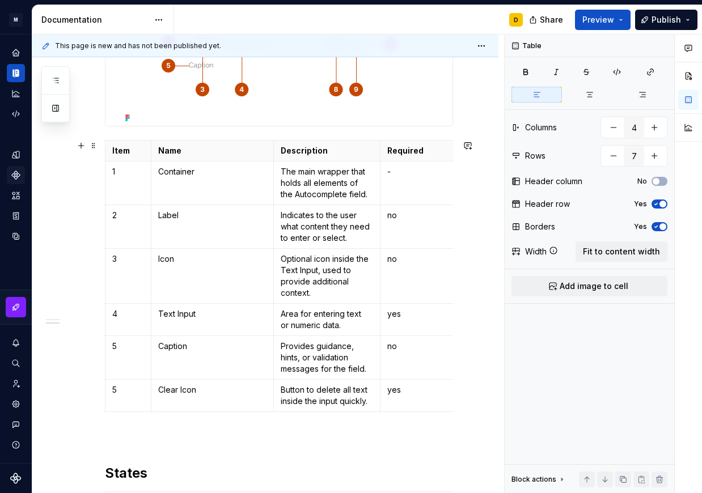
scroll to position [338, 0]
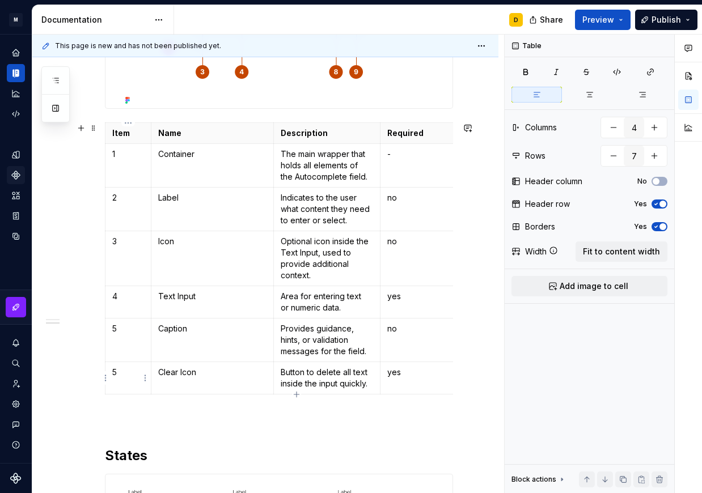
click at [133, 374] on p "5" at bounding box center [128, 372] width 32 height 11
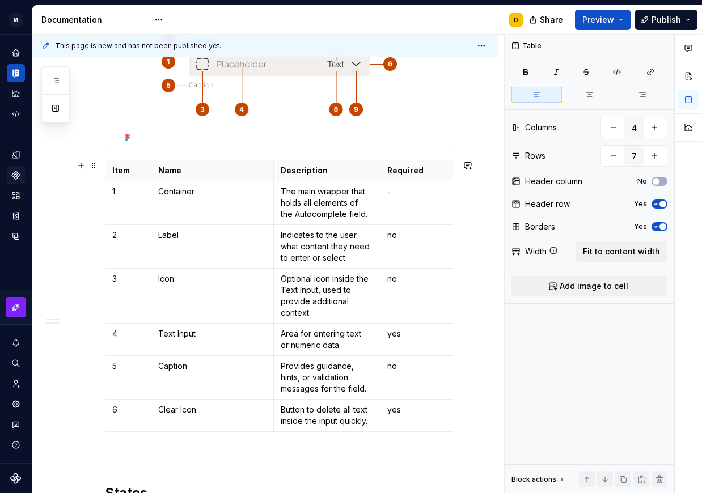
scroll to position [302, 0]
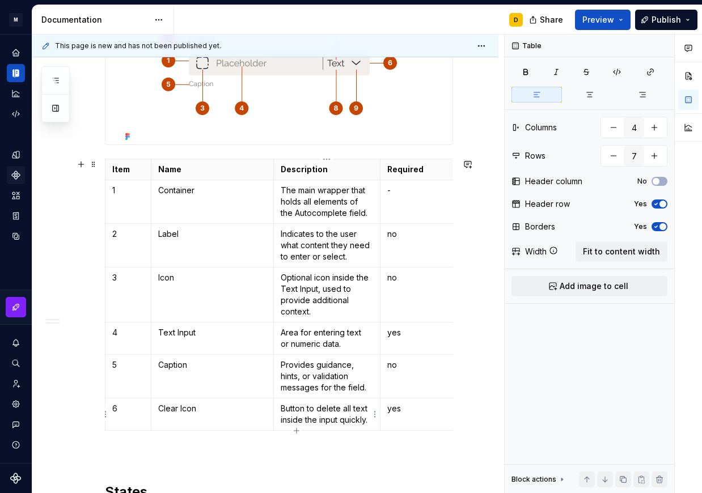
click at [310, 410] on p "Button to delete all text inside the input quickly." at bounding box center [326, 414] width 93 height 23
click at [180, 409] on p "Clear Icon" at bounding box center [212, 408] width 108 height 11
click at [335, 410] on p "Button to delete all text inside the input quickly." at bounding box center [326, 414] width 93 height 23
click at [220, 412] on p "Select" at bounding box center [212, 408] width 108 height 11
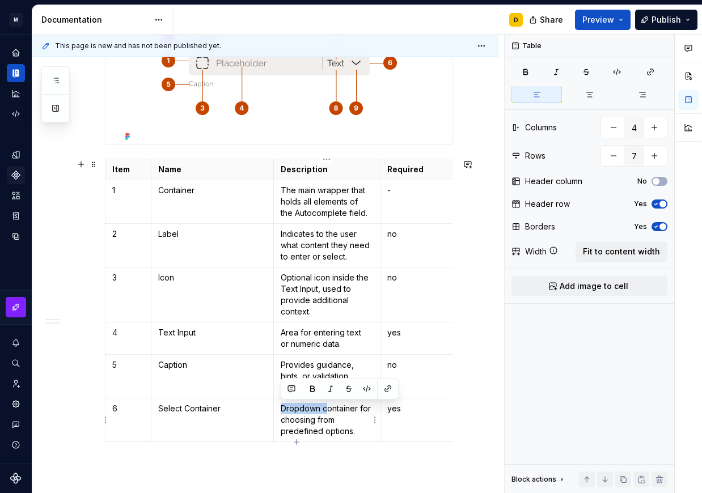
drag, startPoint x: 326, startPoint y: 407, endPoint x: 277, endPoint y: 410, distance: 48.8
click at [277, 410] on td "Dropdown container for choosing from predefined options." at bounding box center [326, 420] width 107 height 44
click at [413, 409] on p "yes" at bounding box center [433, 408] width 93 height 11
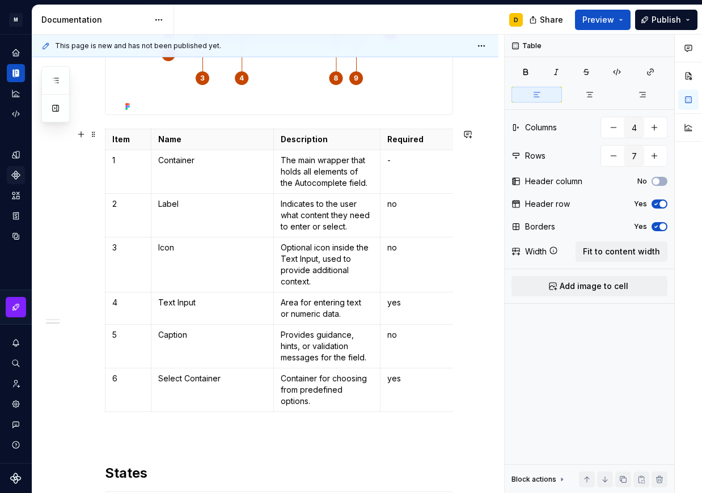
scroll to position [333, 0]
click at [295, 410] on icon "button" at bounding box center [296, 410] width 9 height 9
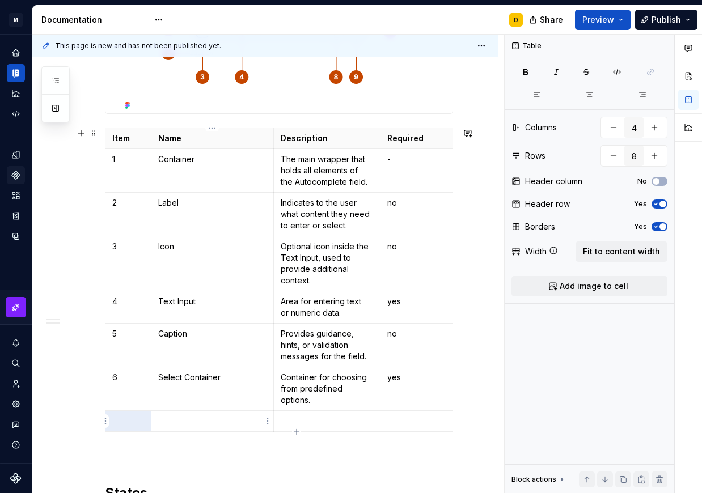
click at [132, 419] on p at bounding box center [128, 420] width 32 height 11
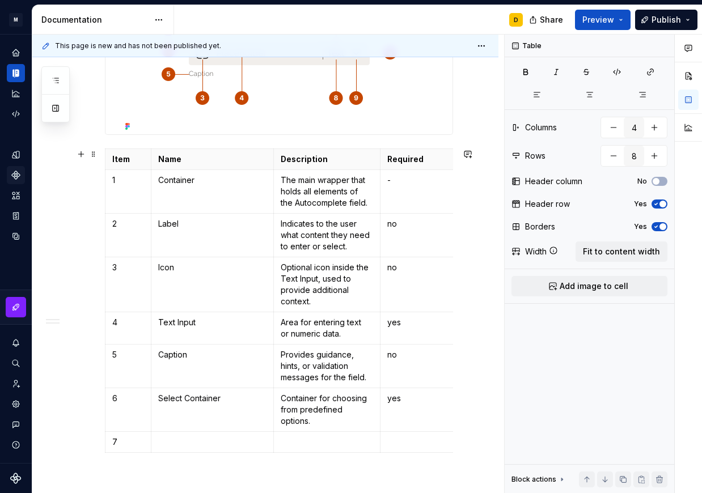
scroll to position [314, 0]
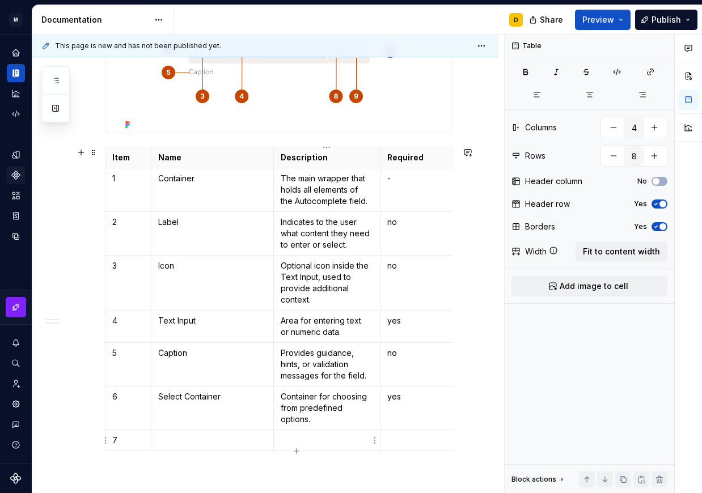
click at [327, 440] on p at bounding box center [326, 440] width 93 height 11
click at [202, 454] on td at bounding box center [212, 452] width 122 height 44
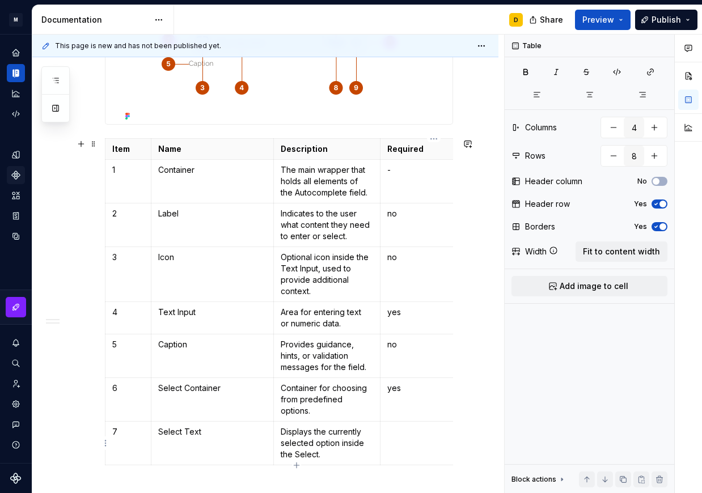
click at [430, 448] on td at bounding box center [433, 444] width 107 height 44
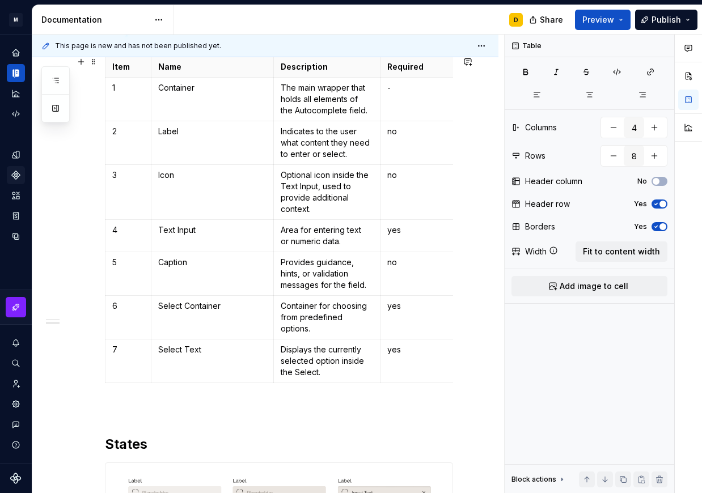
scroll to position [405, 0]
click at [295, 381] on icon "button" at bounding box center [296, 382] width 9 height 9
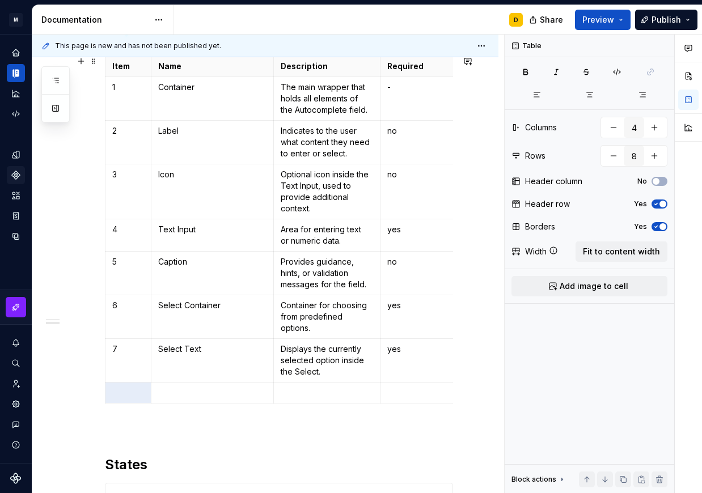
type input "9"
click at [129, 390] on p at bounding box center [128, 392] width 32 height 11
click at [178, 391] on p at bounding box center [212, 392] width 108 height 11
click at [227, 392] on p "Dropdwon iocn" at bounding box center [212, 392] width 108 height 11
drag, startPoint x: 210, startPoint y: 392, endPoint x: 156, endPoint y: 391, distance: 54.4
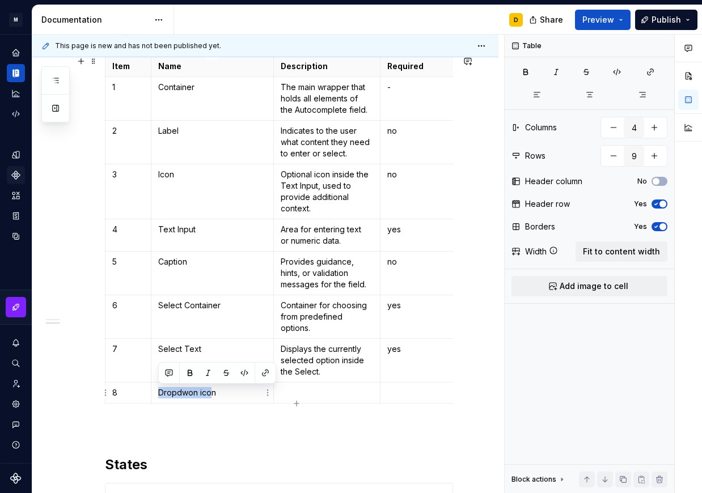
click at [156, 391] on td "Dropdwon icon" at bounding box center [212, 392] width 122 height 21
click at [307, 400] on td at bounding box center [326, 392] width 107 height 21
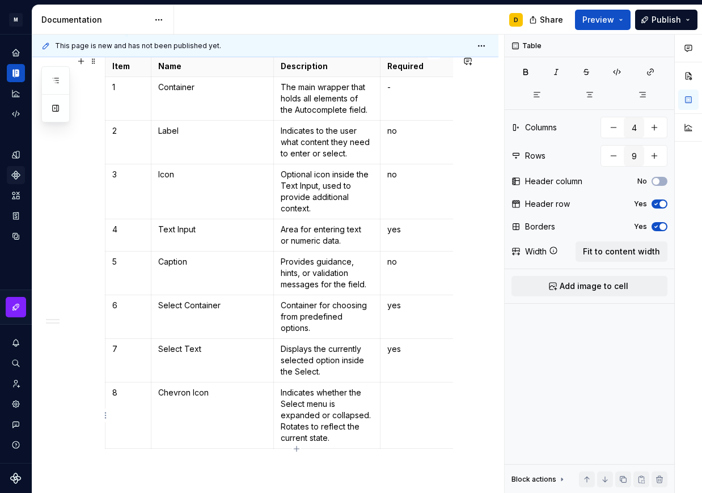
click at [397, 397] on p at bounding box center [433, 392] width 93 height 11
click at [239, 394] on p "Chevron Icon" at bounding box center [212, 392] width 108 height 11
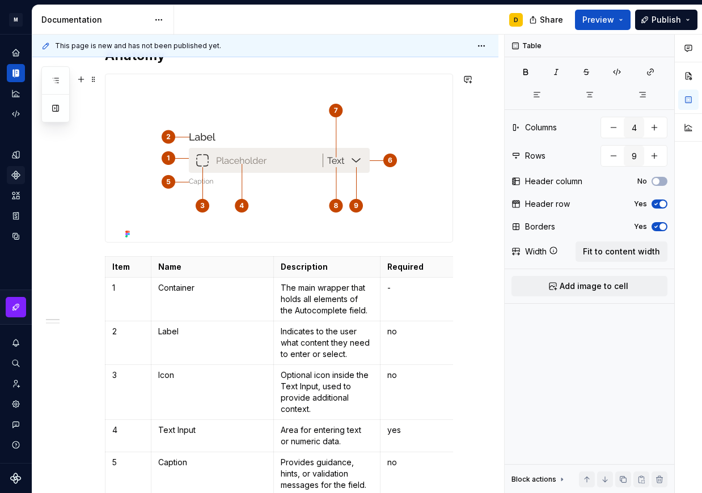
scroll to position [550, 0]
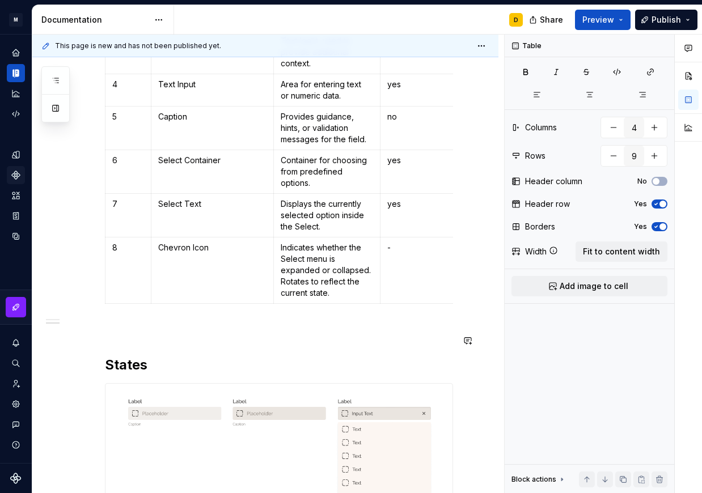
click at [117, 330] on div "Anatomy Item Name Description Required 1 Container The main wrapper that holds …" at bounding box center [279, 343] width 348 height 1285
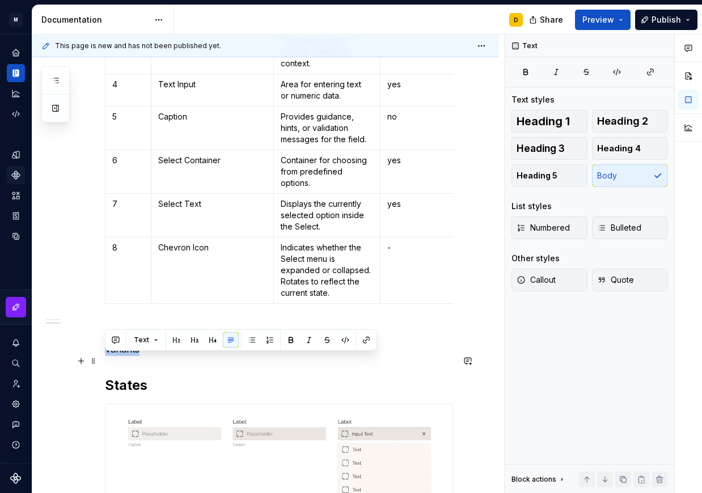
drag, startPoint x: 139, startPoint y: 361, endPoint x: 104, endPoint y: 356, distance: 34.9
click at [104, 356] on div "Anatomy Item Name Description Required 1 Container The main wrapper that holds …" at bounding box center [265, 421] width 466 height 1494
click at [177, 338] on button "button" at bounding box center [176, 340] width 16 height 16
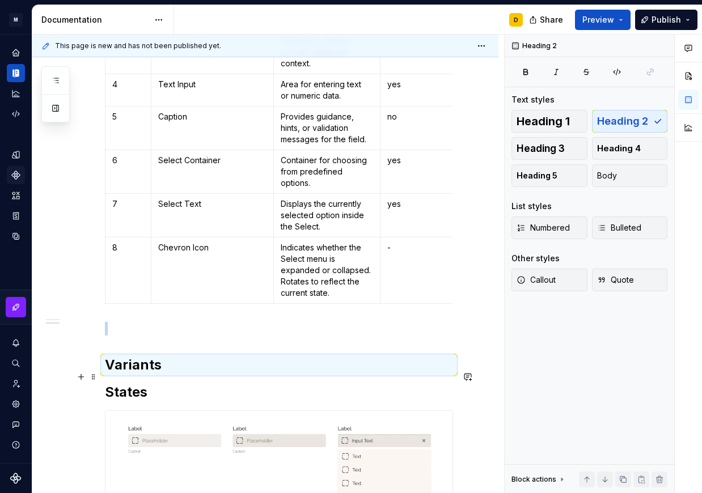
click at [159, 374] on h2 "Variants" at bounding box center [279, 365] width 348 height 18
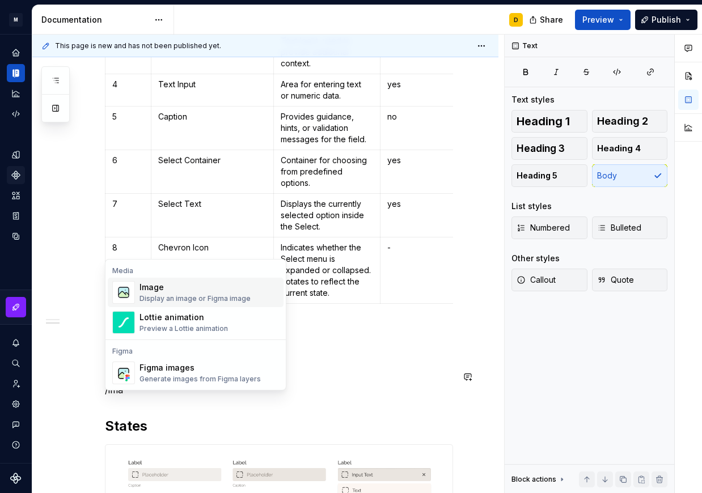
click at [210, 289] on div "Image" at bounding box center [194, 287] width 111 height 11
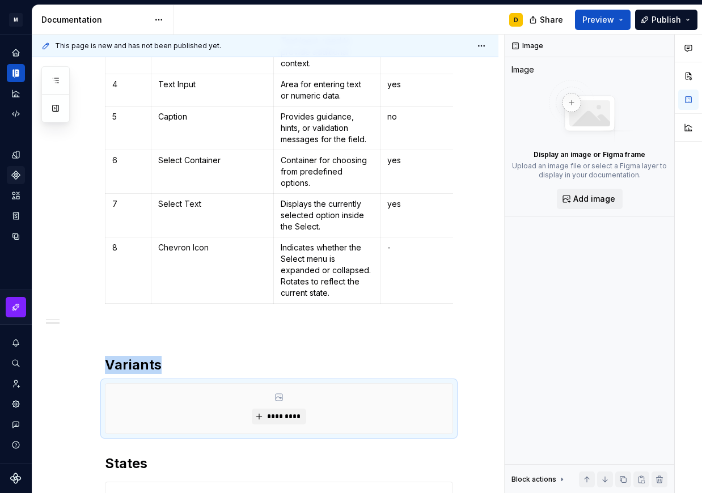
scroll to position [637, 0]
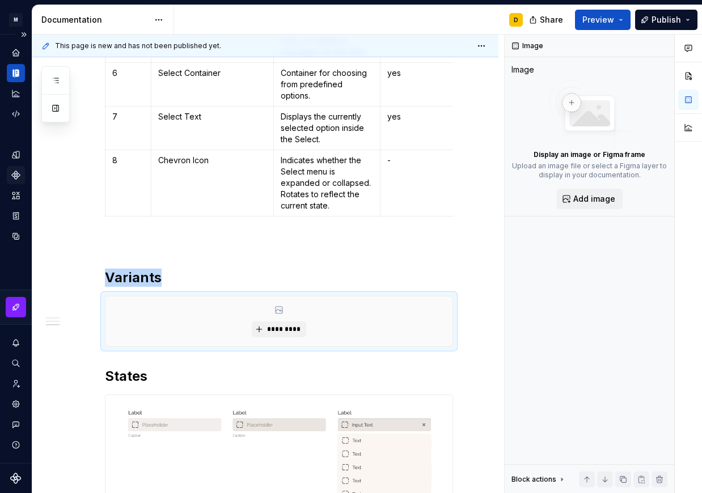
type textarea "*"
